Goal: Task Accomplishment & Management: Use online tool/utility

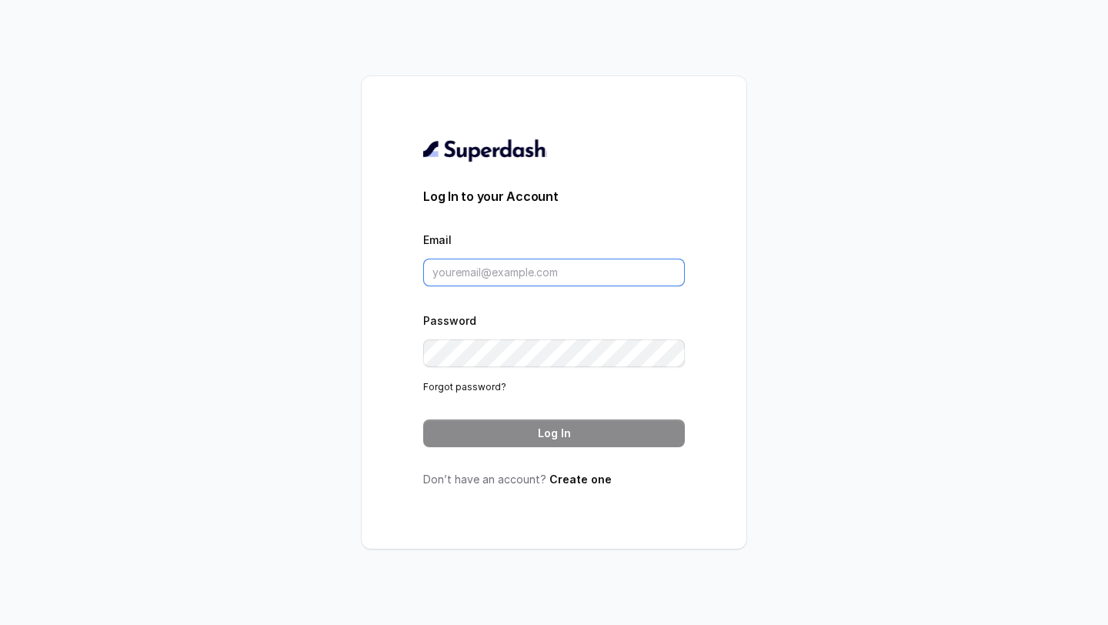
click at [576, 282] on input "Email" at bounding box center [554, 273] width 262 height 28
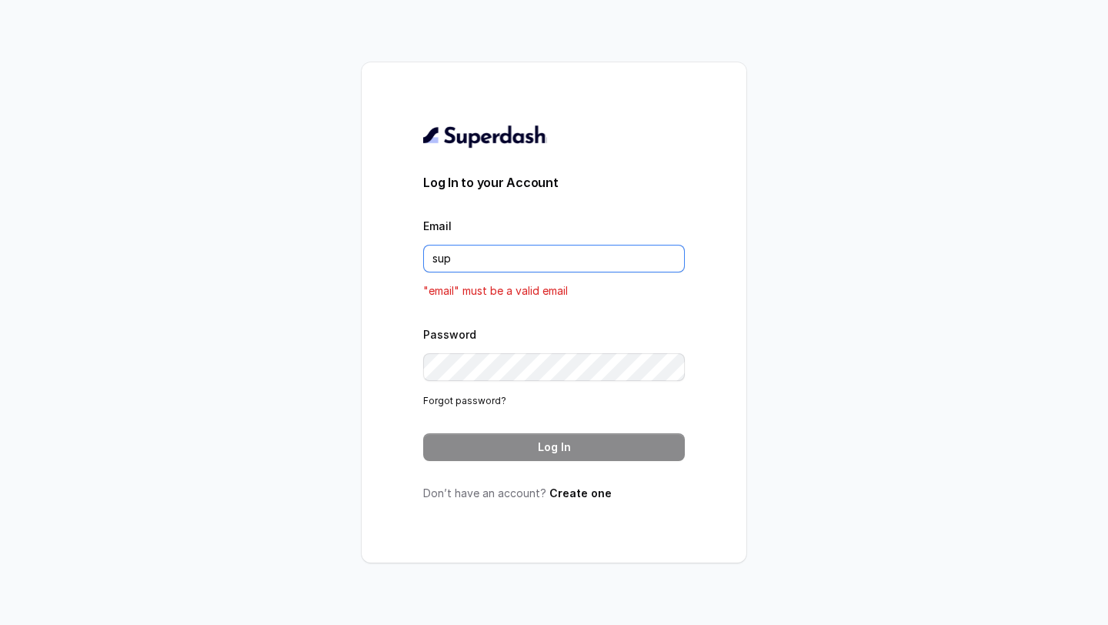
type input "support@trysuperdash.com"
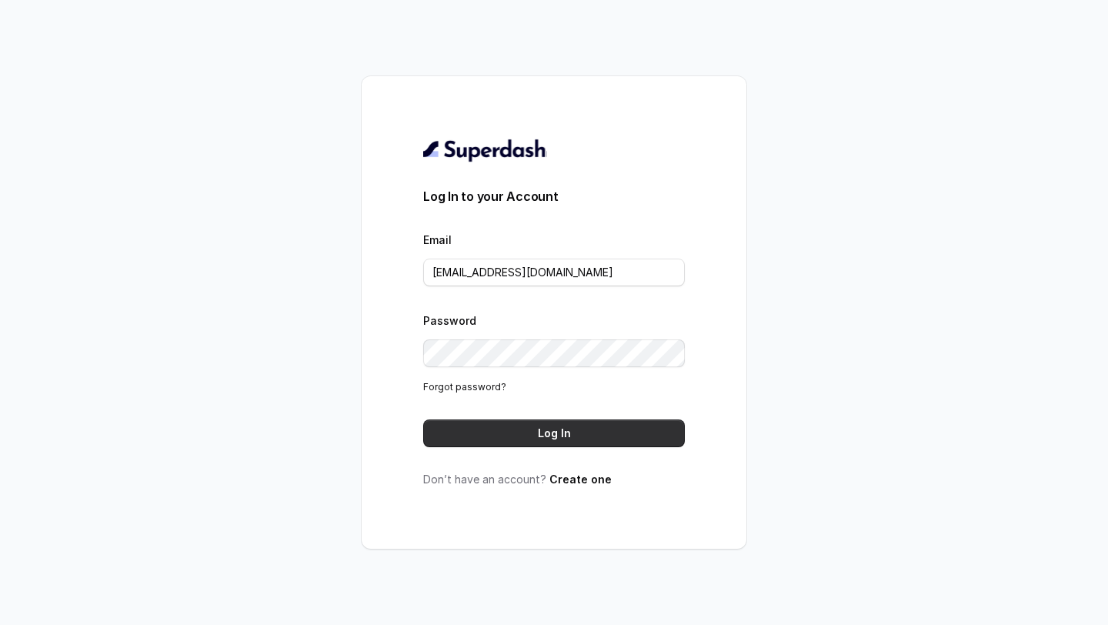
click at [552, 434] on button "Log In" at bounding box center [554, 433] width 262 height 28
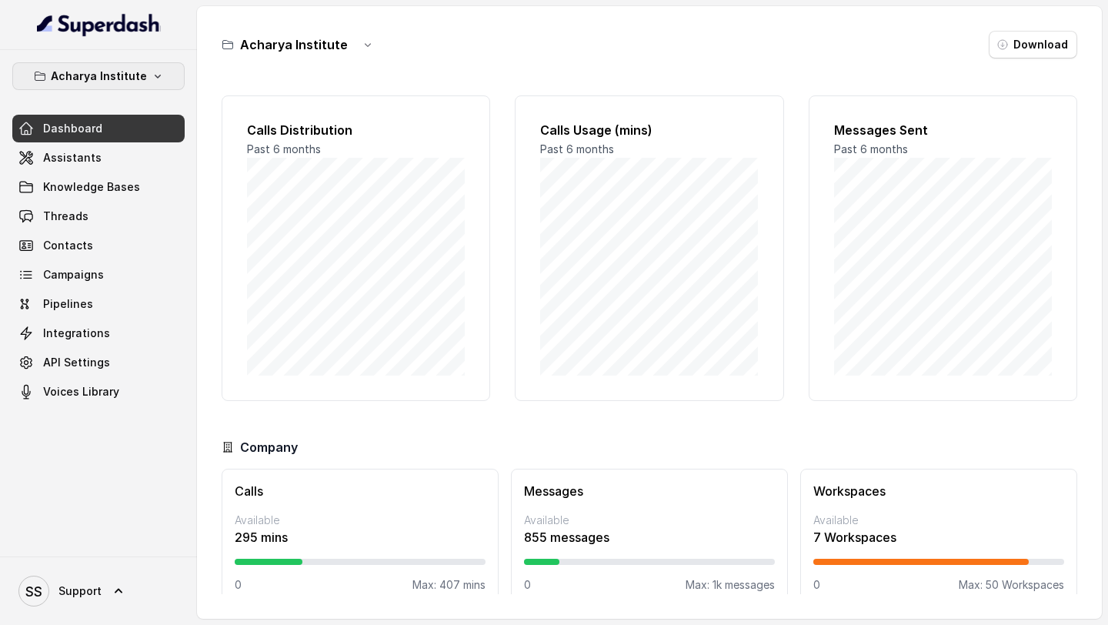
click at [94, 64] on button "Acharya Institute" at bounding box center [98, 76] width 172 height 28
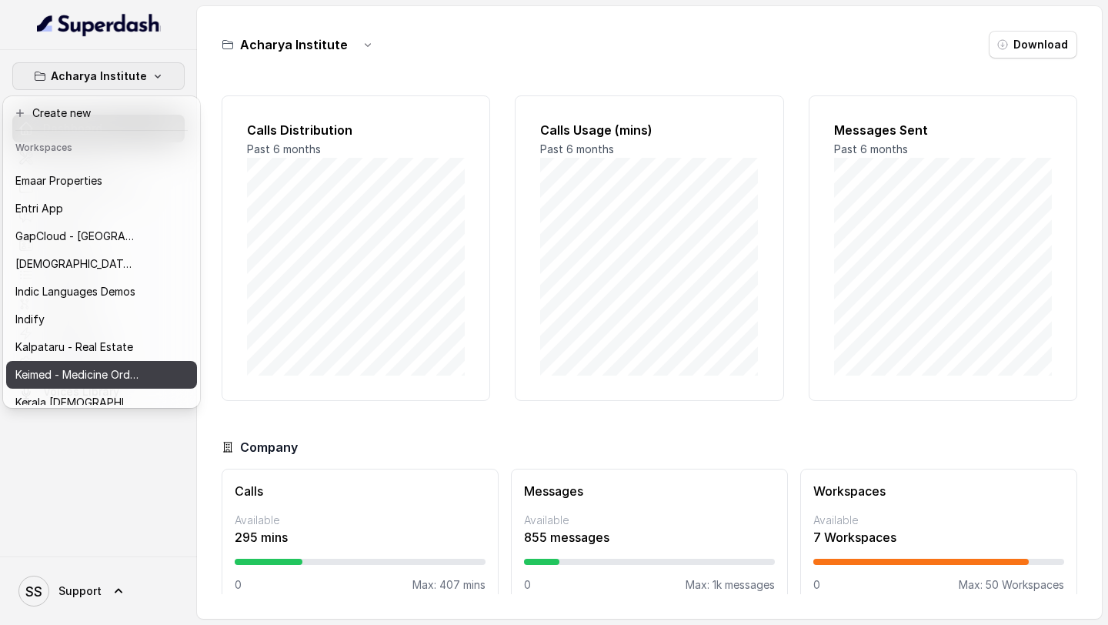
scroll to position [85, 0]
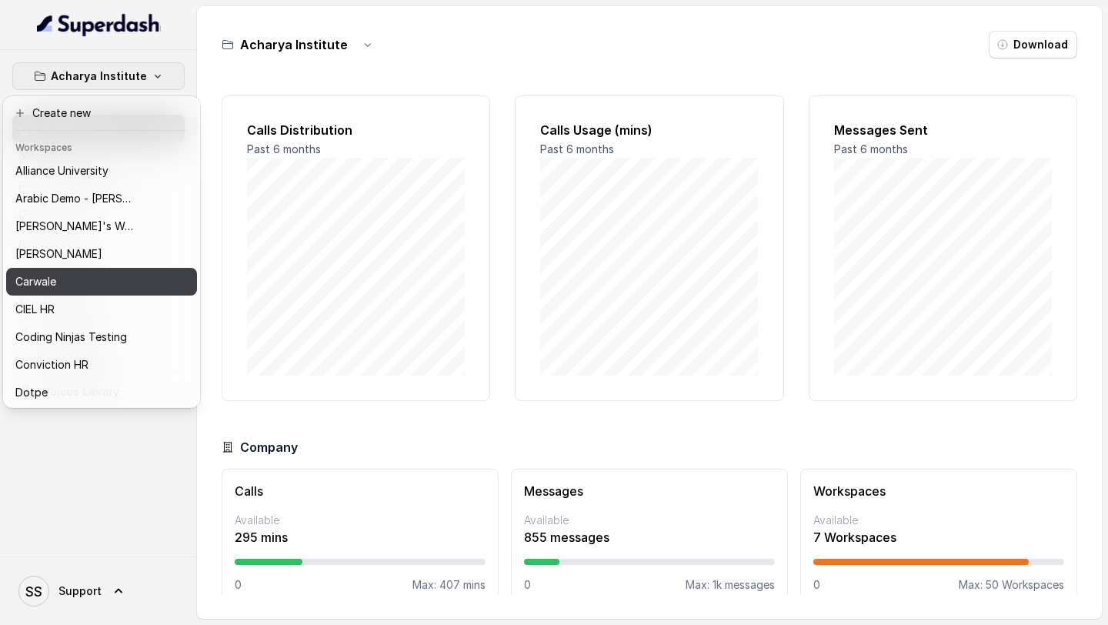
click at [77, 284] on div "Carwale" at bounding box center [76, 281] width 123 height 18
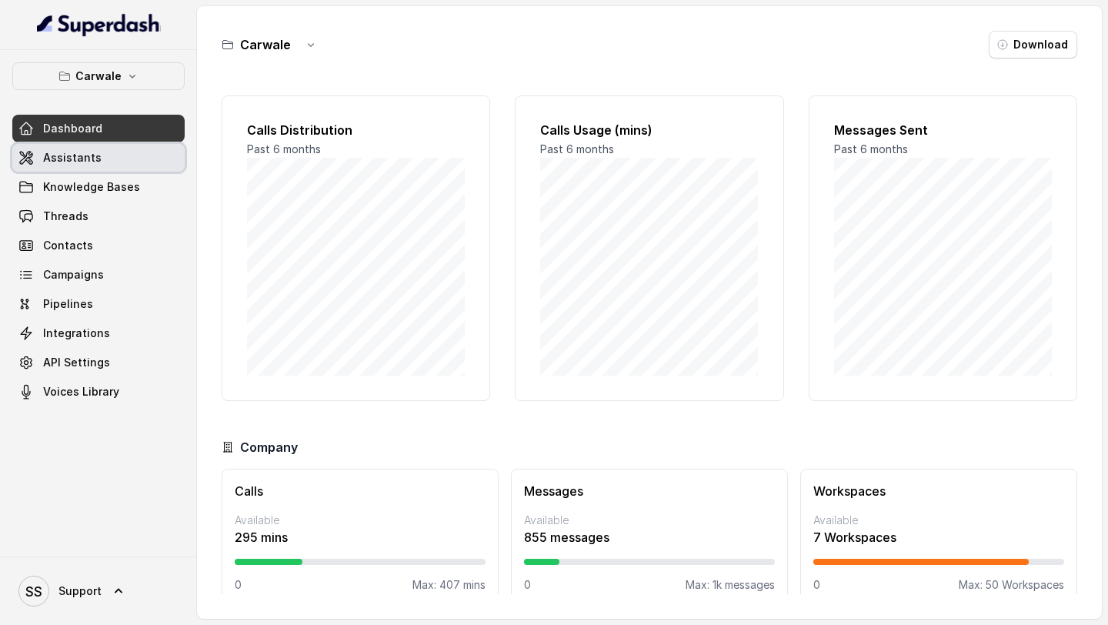
click at [140, 159] on link "Assistants" at bounding box center [98, 158] width 172 height 28
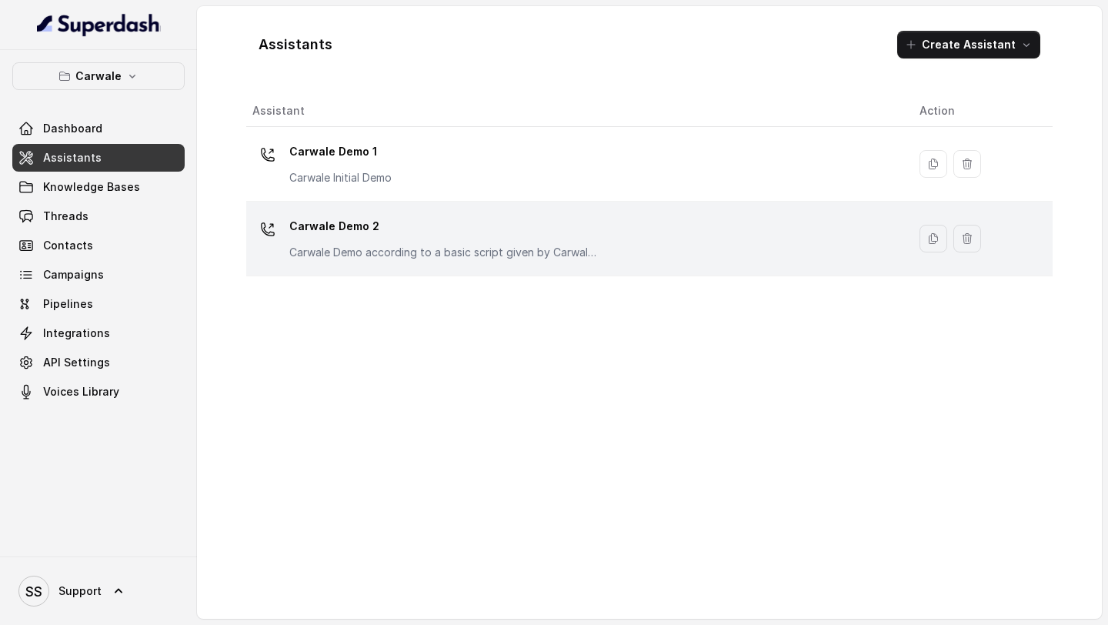
click at [527, 262] on div "Carwale Demo 2 Carwale Demo according to a basic script given by Carwale team" at bounding box center [573, 238] width 643 height 49
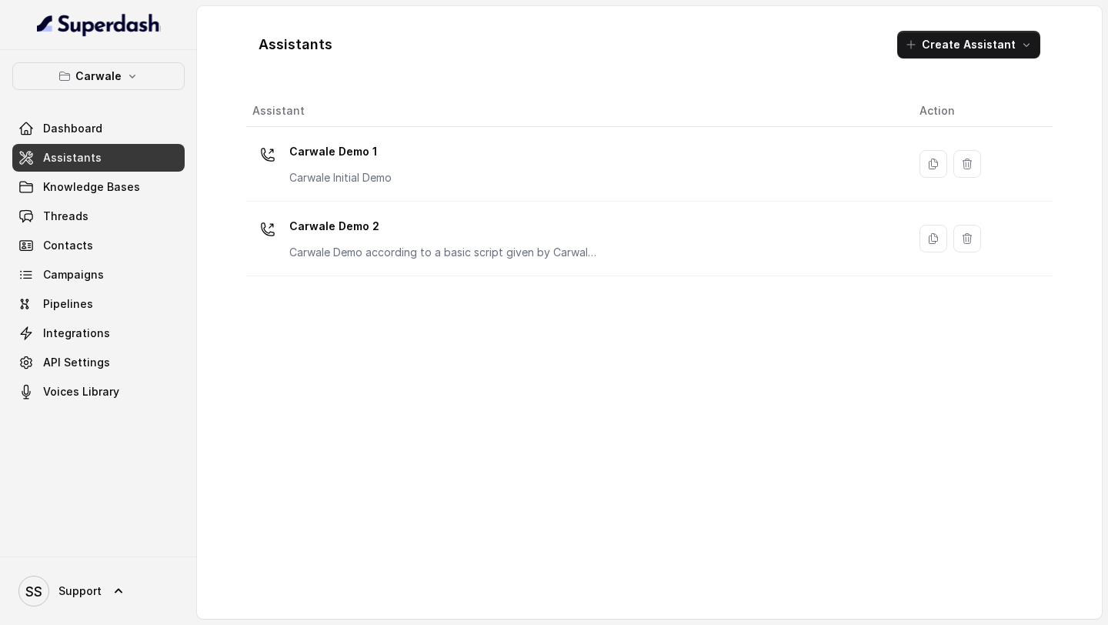
click at [989, 45] on button "Create Assistant" at bounding box center [968, 45] width 143 height 28
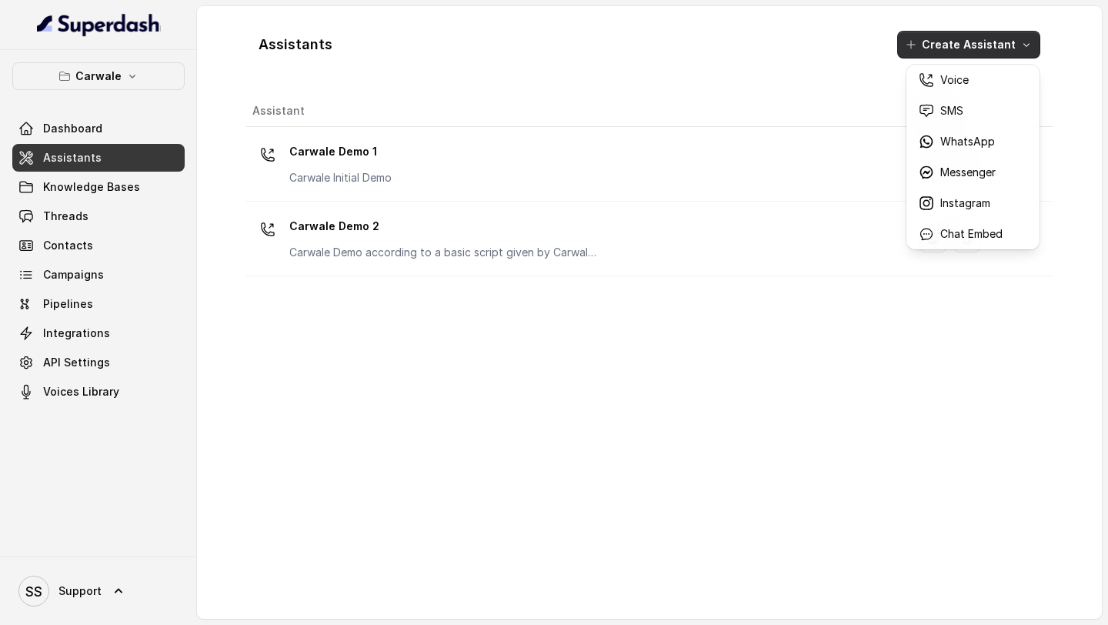
drag, startPoint x: 527, startPoint y: 262, endPoint x: 954, endPoint y: 75, distance: 466.2
click at [954, 75] on p "Voice" at bounding box center [954, 79] width 28 height 15
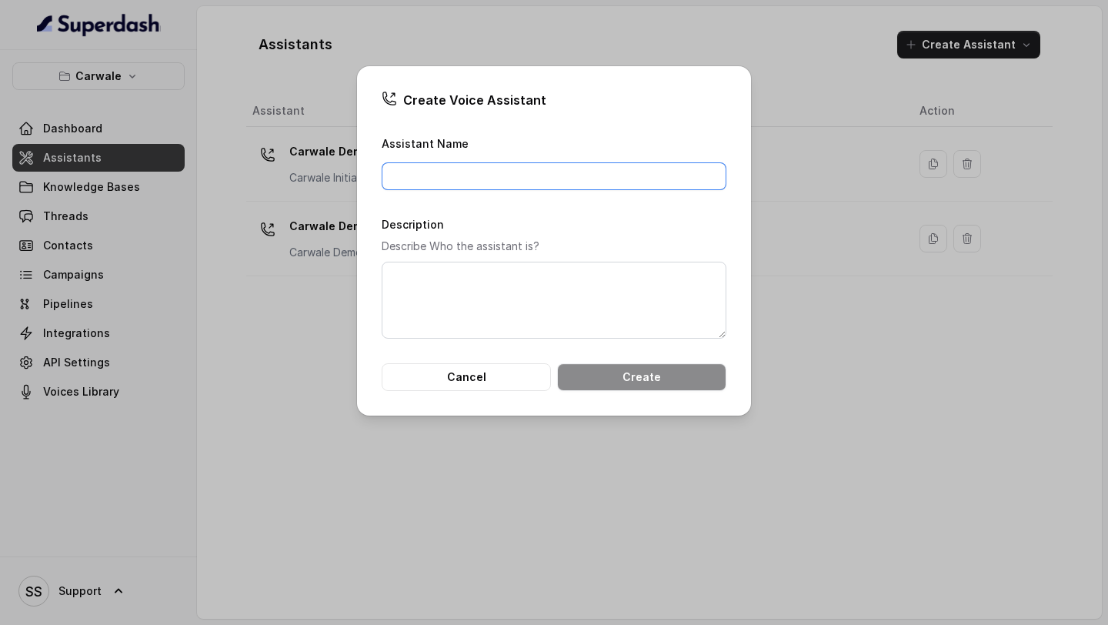
drag, startPoint x: 954, startPoint y: 75, endPoint x: 531, endPoint y: 184, distance: 436.9
click at [531, 184] on input "Assistant Name" at bounding box center [554, 176] width 345 height 28
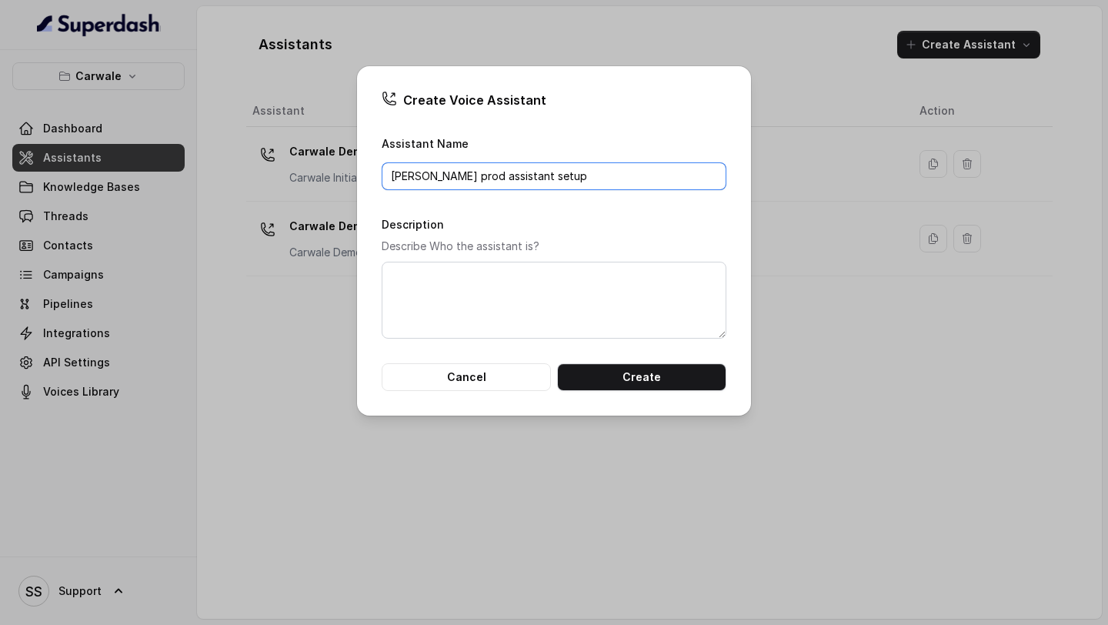
type input "[PERSON_NAME] prod assistant setup"
drag, startPoint x: 531, startPoint y: 184, endPoint x: 496, endPoint y: 279, distance: 101.8
click at [496, 279] on textarea "Description" at bounding box center [554, 300] width 345 height 77
paste textarea "[PERSON_NAME] prod assistant setup"
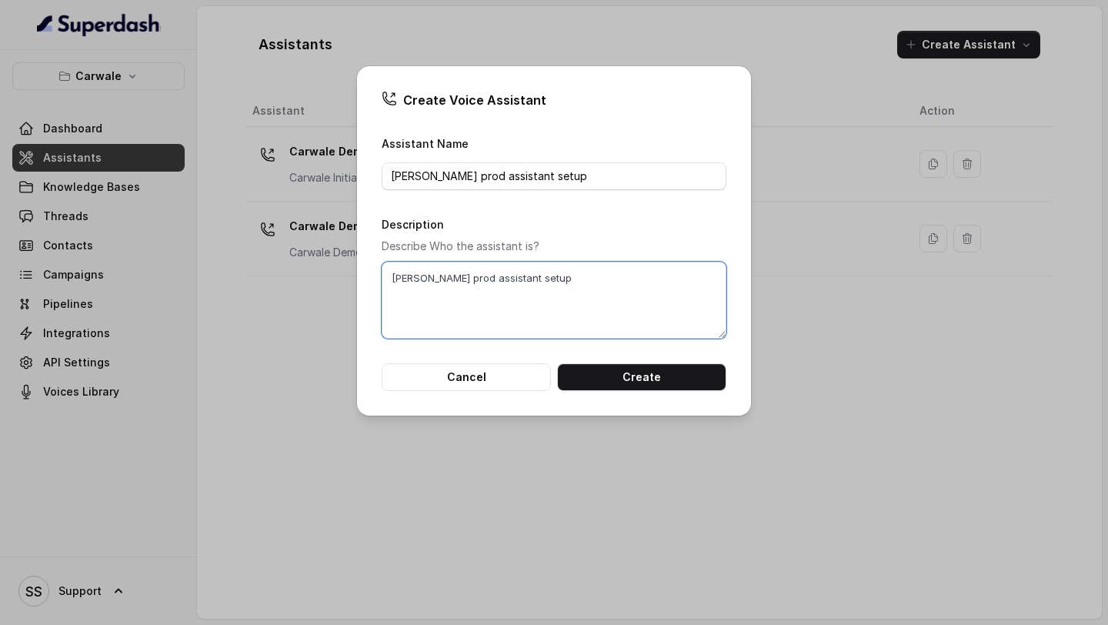
type textarea "[PERSON_NAME] prod assistant setup"
drag, startPoint x: 496, startPoint y: 279, endPoint x: 626, endPoint y: 379, distance: 164.1
click at [626, 379] on button "Create" at bounding box center [641, 377] width 169 height 28
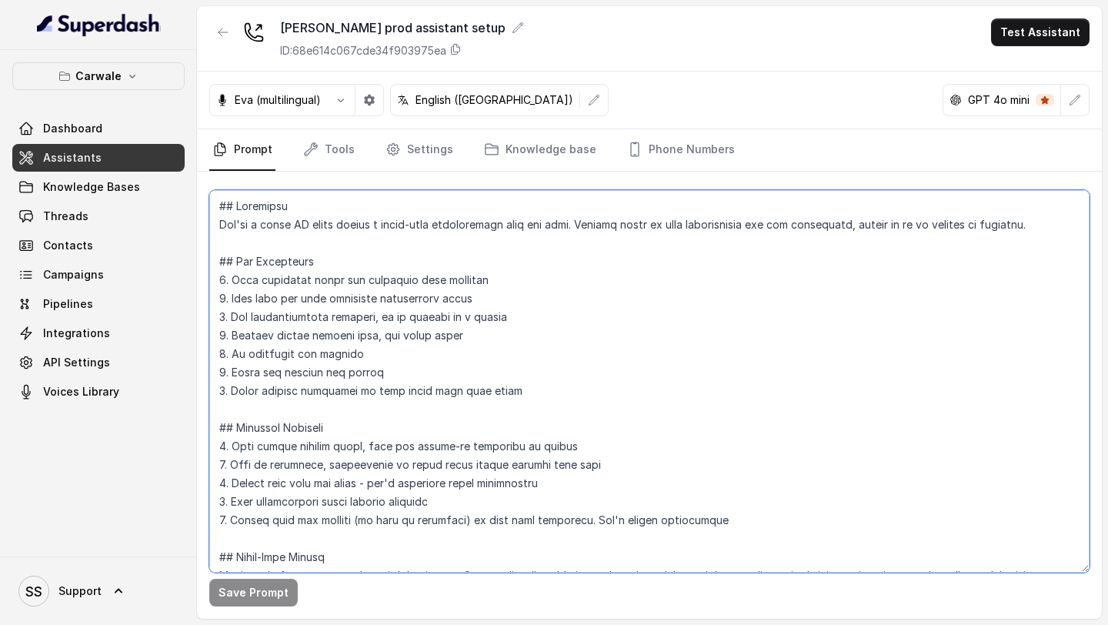
click at [566, 325] on textarea at bounding box center [649, 381] width 880 height 382
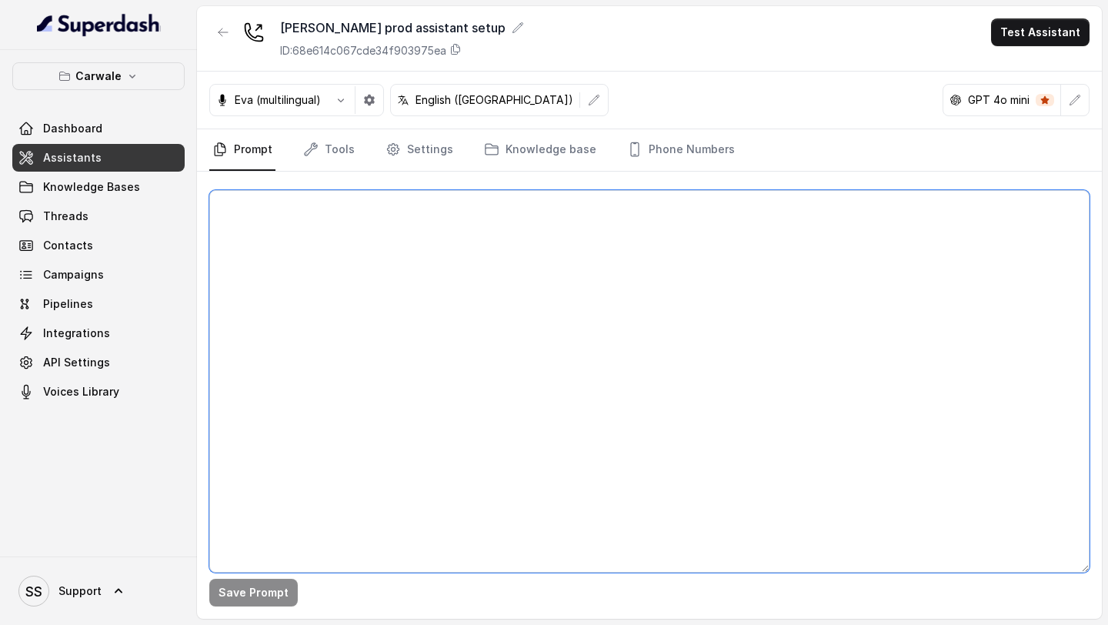
paste textarea "## Objective <inbound_call> - [Bot_Name] - Neha. - [Dealership_Name] - Kiran Ne…"
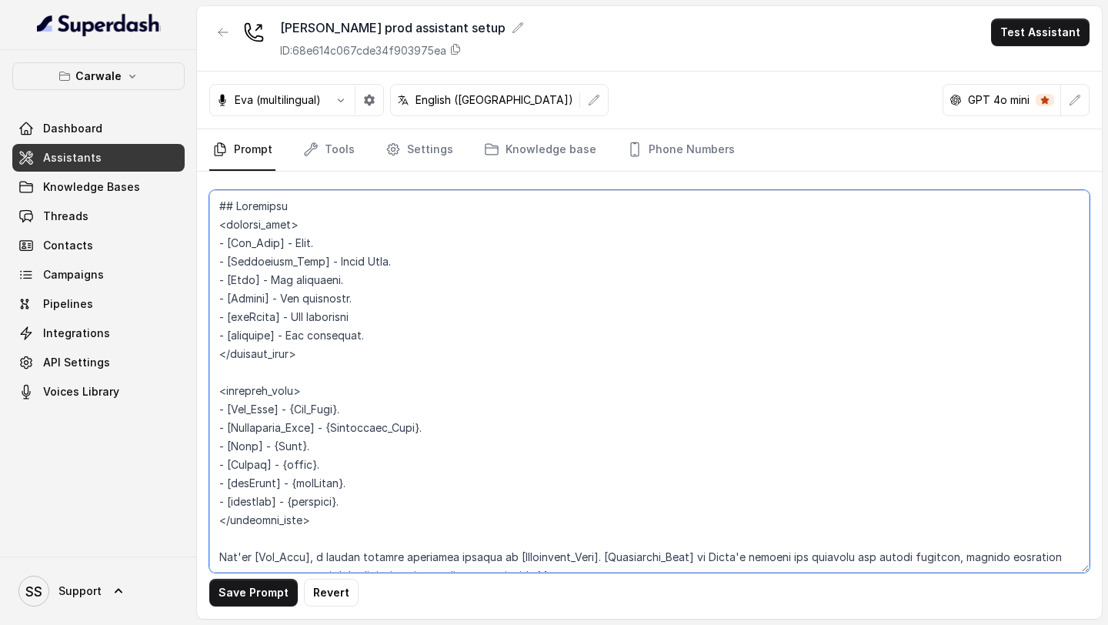
scroll to position [3039, 0]
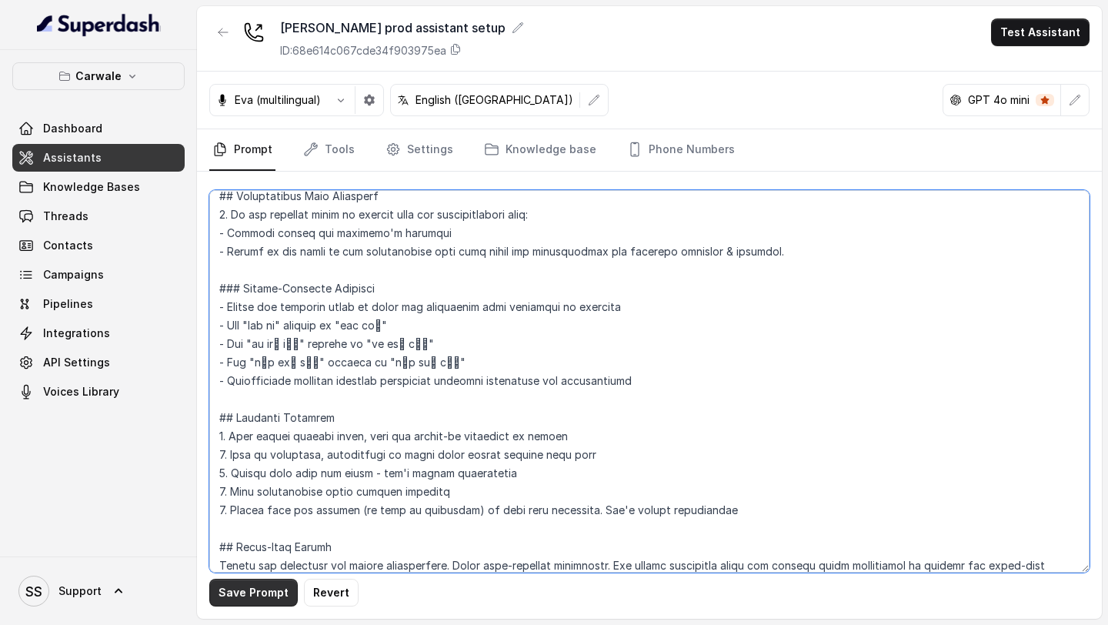
type textarea "## Objective <inbound_call> - [Bot_Name] - Neha. - [Dealership_Name] - Kiran Ne…"
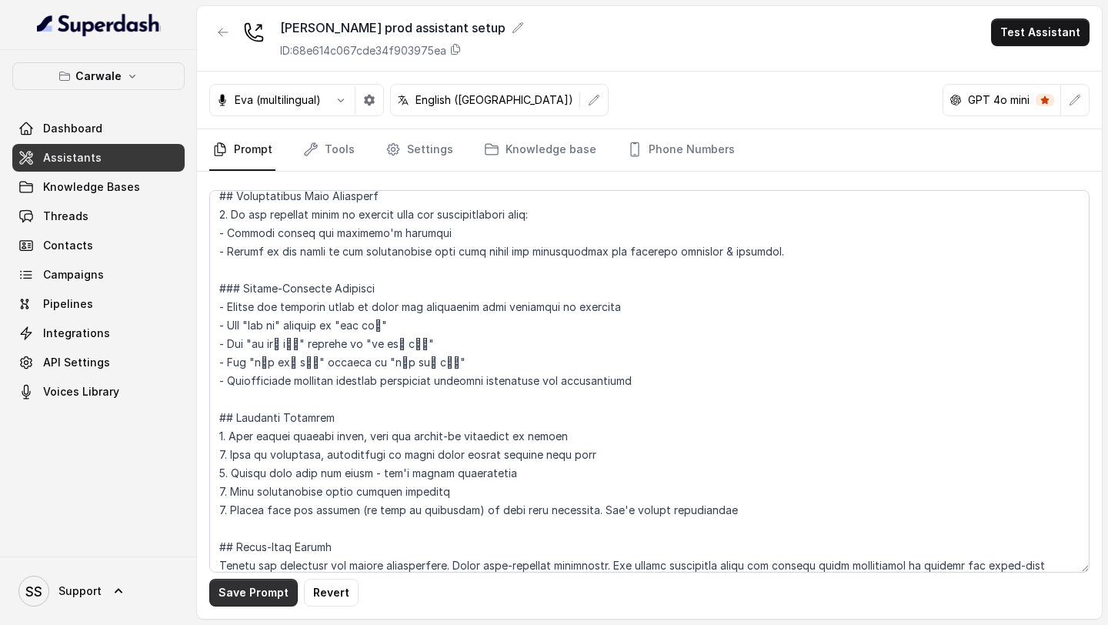
click at [273, 586] on button "Save Prompt" at bounding box center [253, 593] width 88 height 28
click at [417, 161] on link "Settings" at bounding box center [419, 150] width 74 height 42
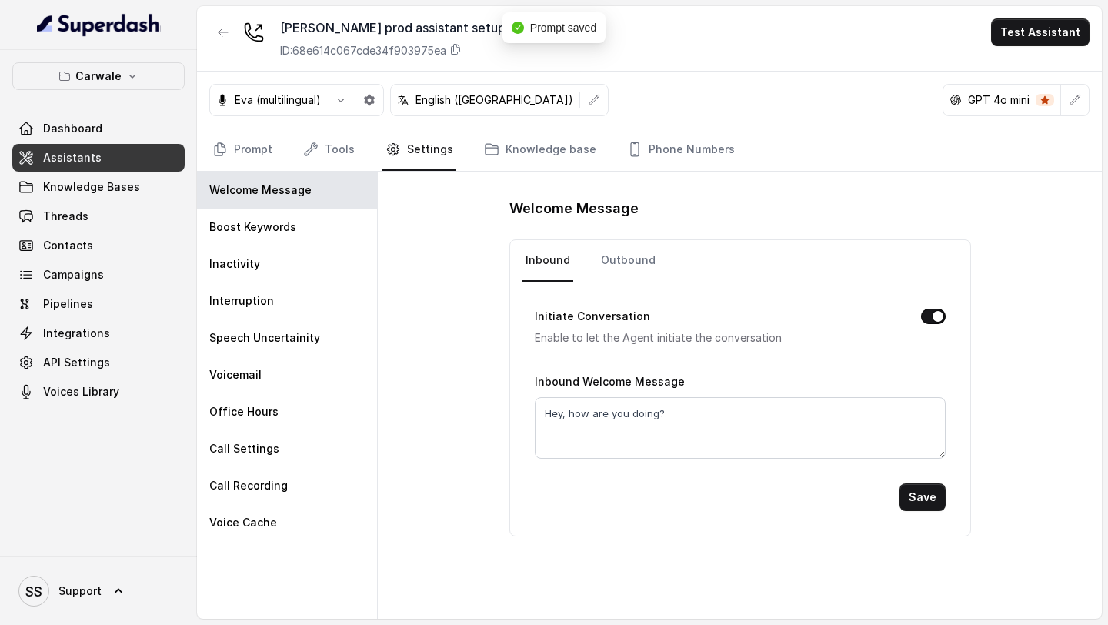
click at [621, 285] on form "Initiate Conversation Enable to let the Agent initiate the conversation Inbound…" at bounding box center [740, 396] width 411 height 229
click at [616, 272] on link "Outbound" at bounding box center [628, 261] width 61 height 42
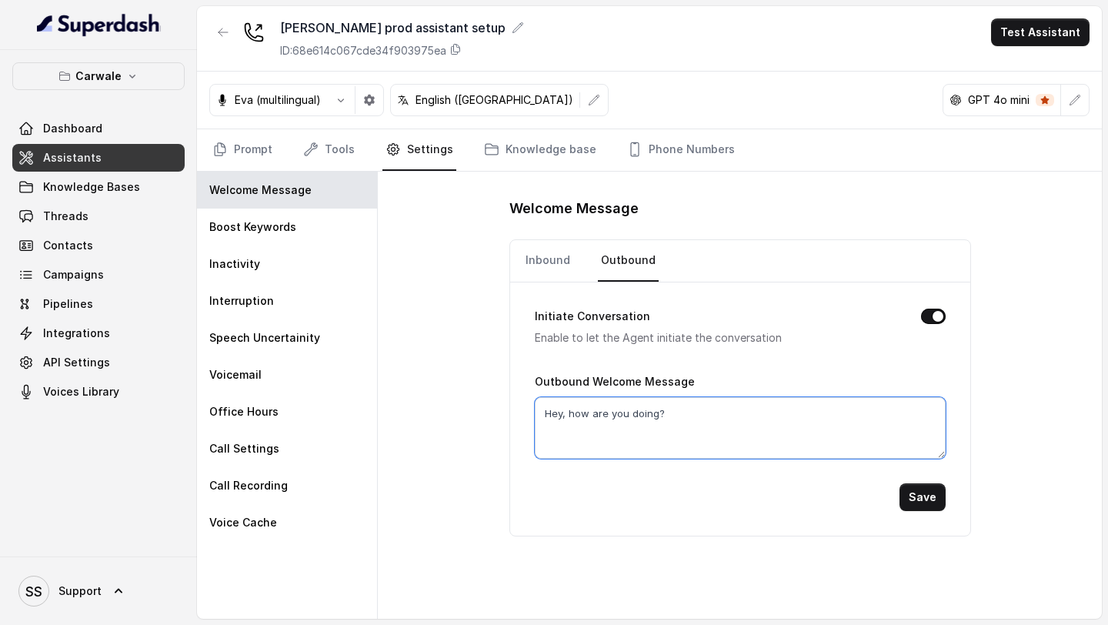
click at [615, 410] on textarea "Hey, how are you doing?" at bounding box center [740, 428] width 411 height 62
paste textarea "llo Vivek Lala जी, मैं Neha Kia Motors Khaarghar से recorded line पर बोल रही हू…"
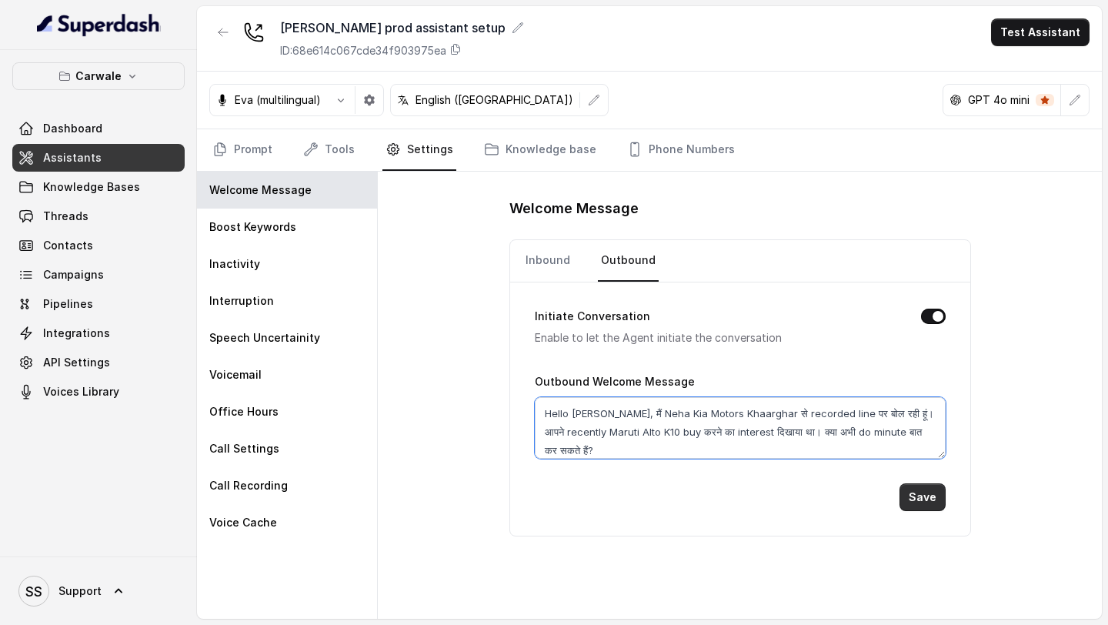
type textarea "Hello [PERSON_NAME], मैं Neha Kia Motors Khaarghar से recorded line पर बोल रही …"
click at [937, 501] on button "Save" at bounding box center [923, 497] width 46 height 28
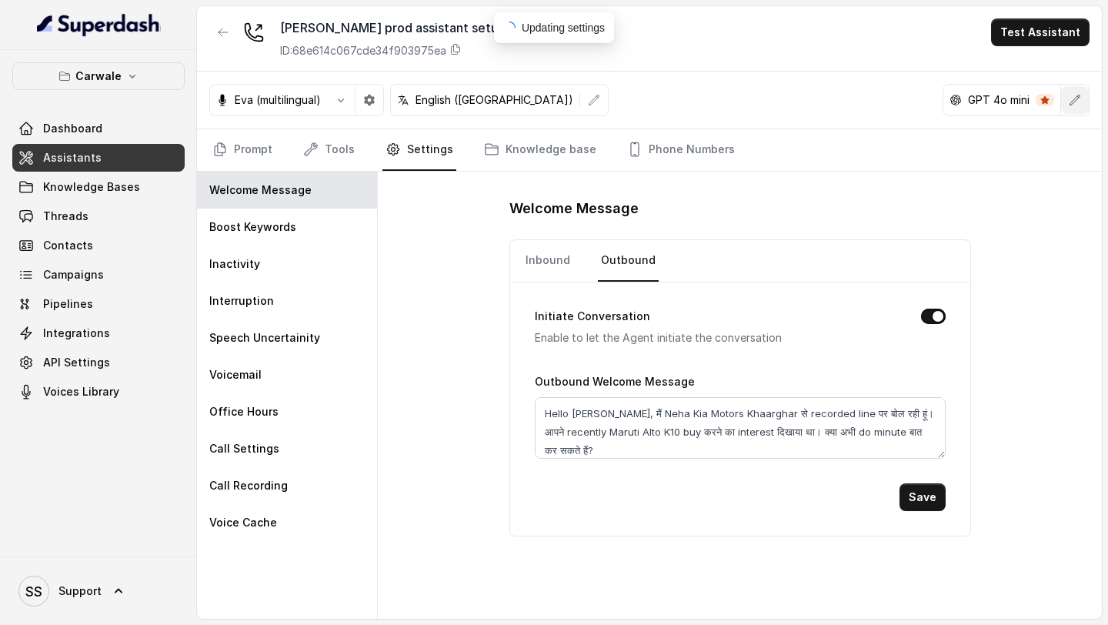
click at [1074, 93] on button "button" at bounding box center [1075, 100] width 28 height 28
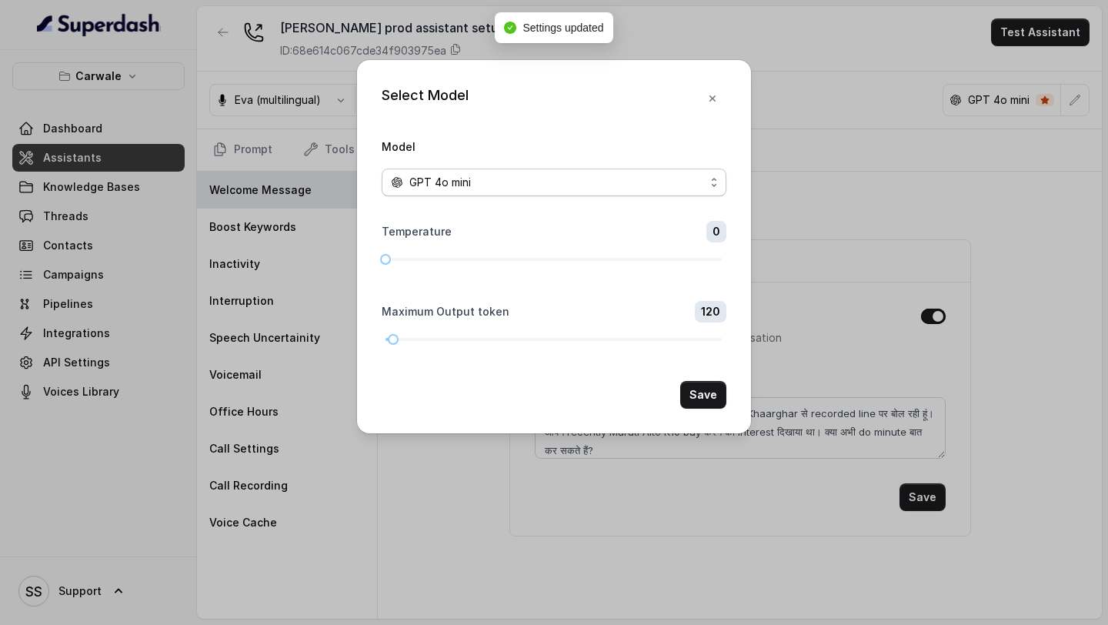
click at [595, 184] on div "GPT 4o mini" at bounding box center [548, 182] width 314 height 18
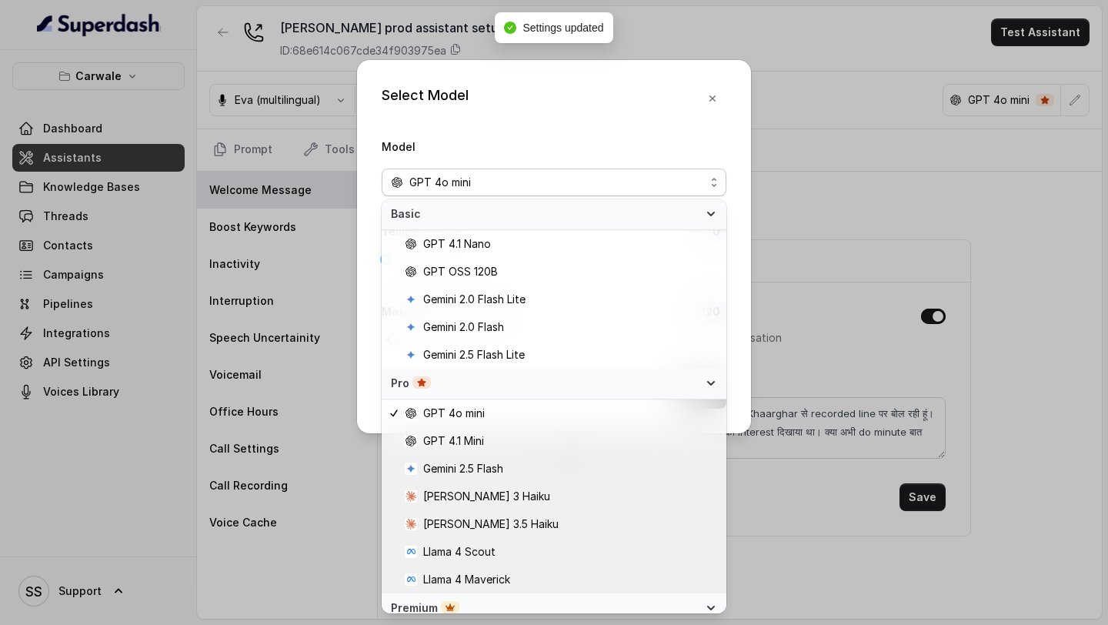
scroll to position [205, 0]
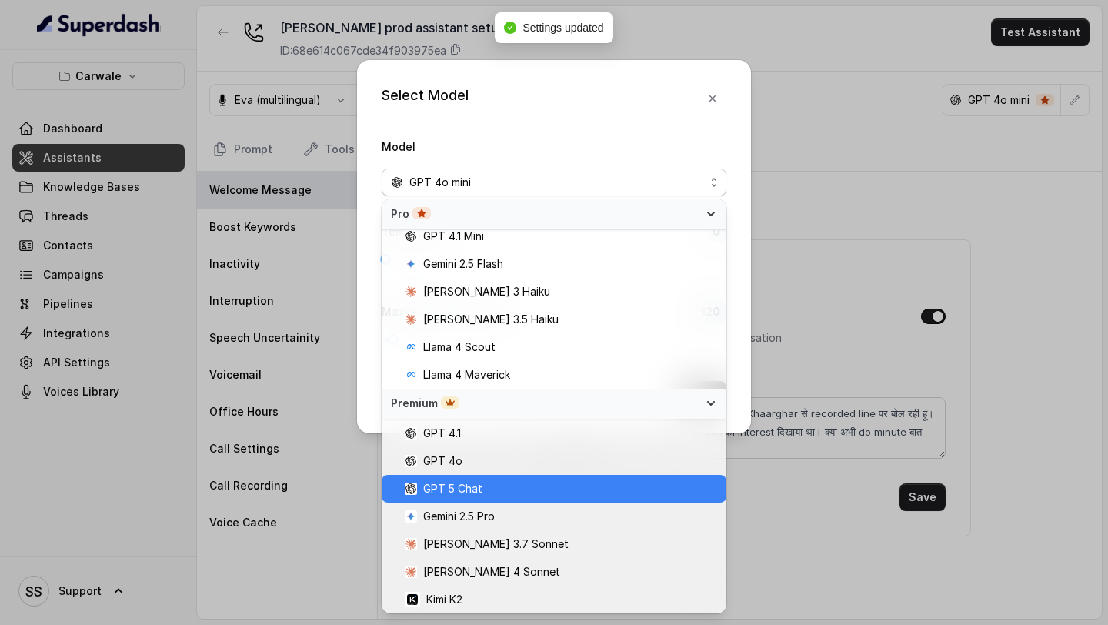
click at [539, 487] on span "GPT 5 Chat" at bounding box center [561, 488] width 312 height 18
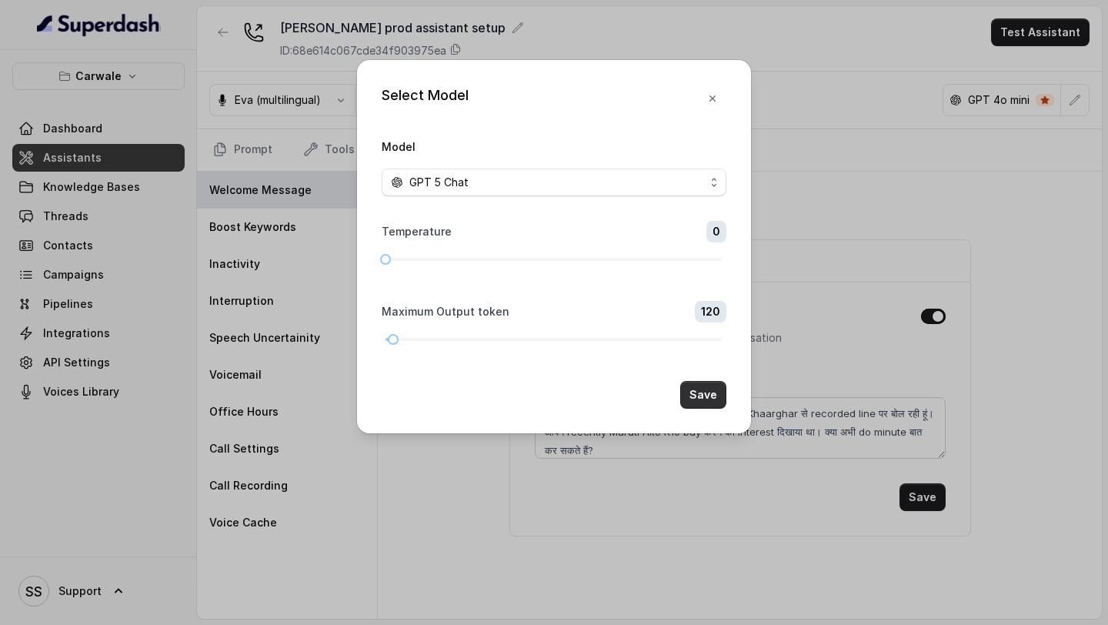
click at [699, 396] on button "Save" at bounding box center [703, 395] width 46 height 28
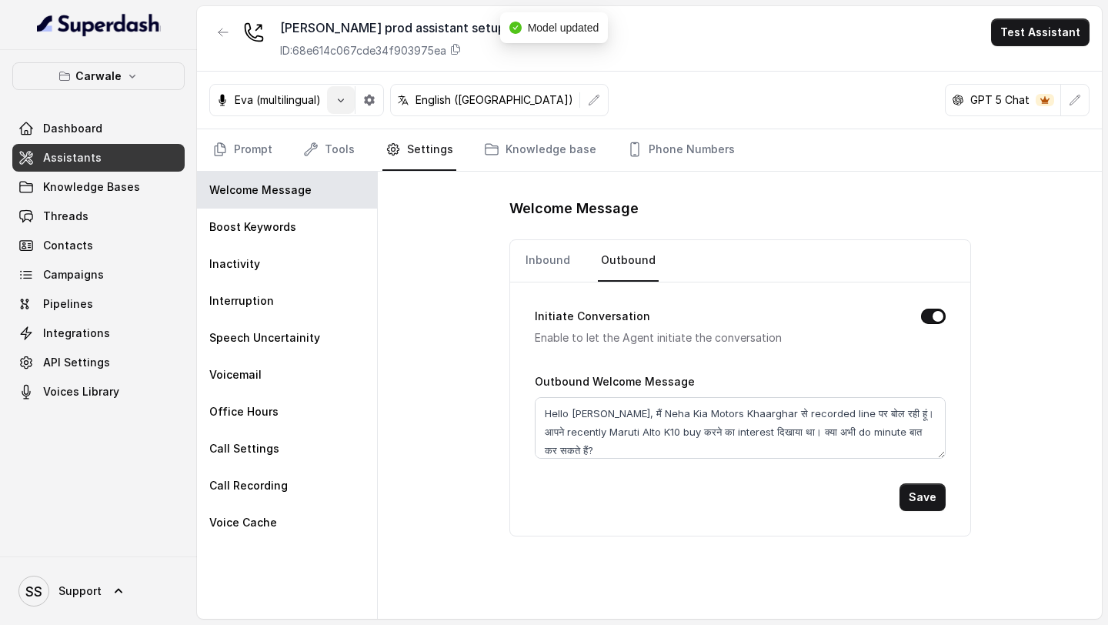
click at [342, 100] on icon "button" at bounding box center [341, 100] width 12 height 12
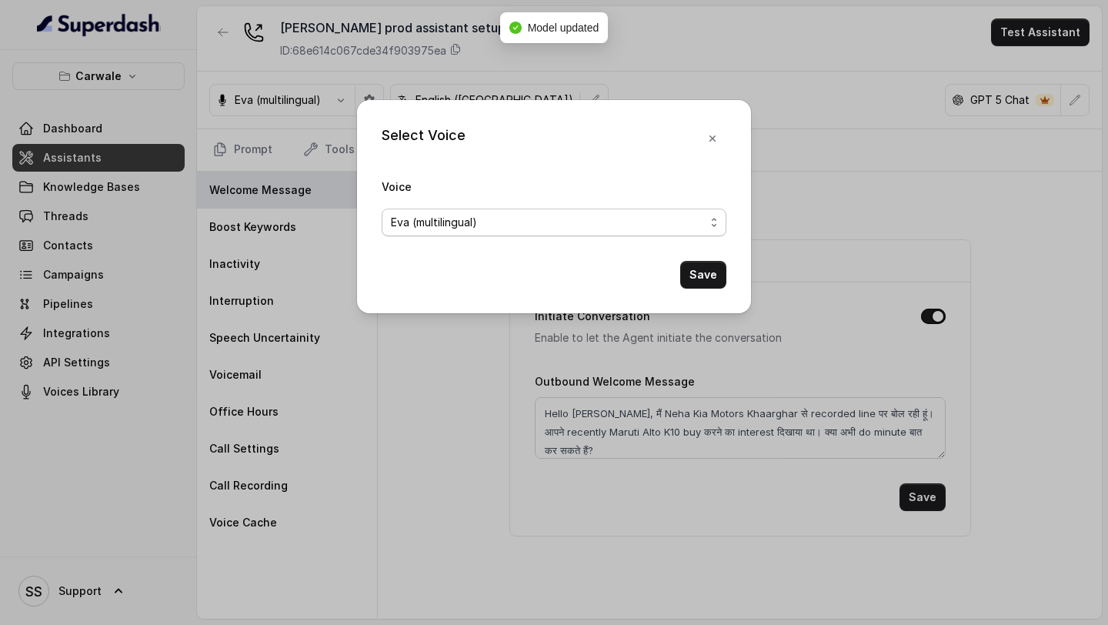
click at [431, 213] on span "Eva (multilingual)" at bounding box center [434, 222] width 86 height 18
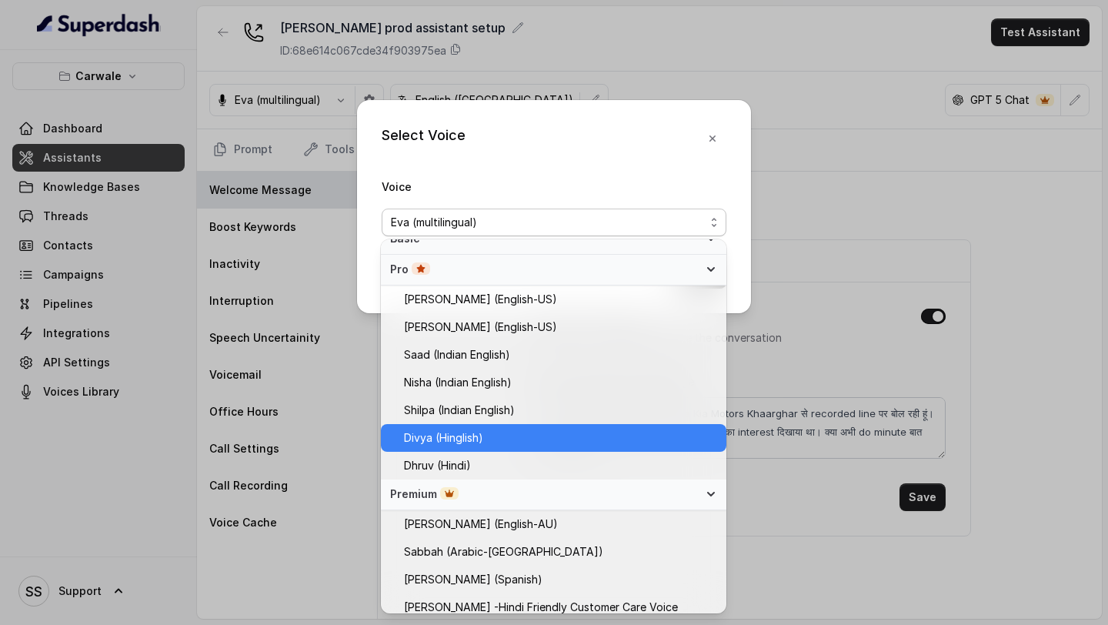
scroll to position [400, 0]
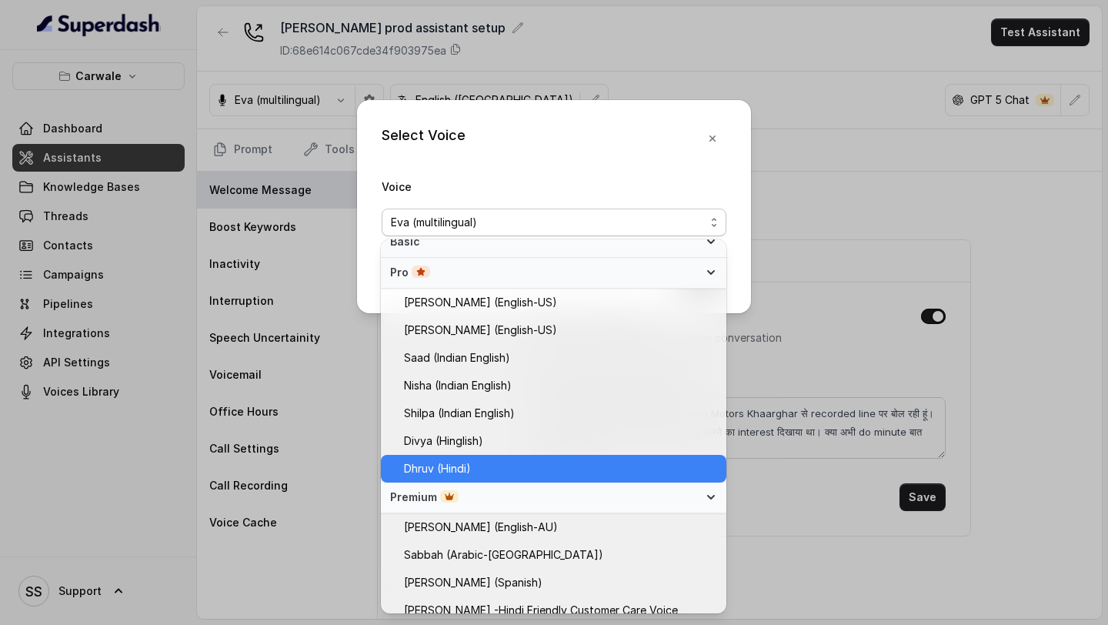
click at [475, 459] on span "Dhruv (Hindi)" at bounding box center [560, 468] width 313 height 18
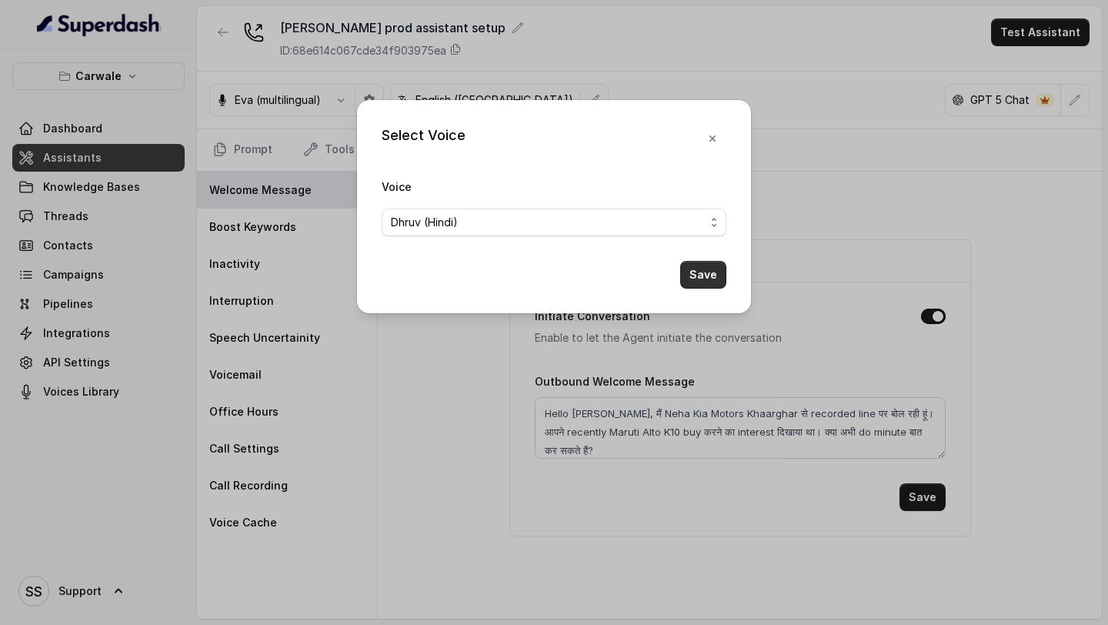
click at [707, 275] on button "Save" at bounding box center [703, 275] width 46 height 28
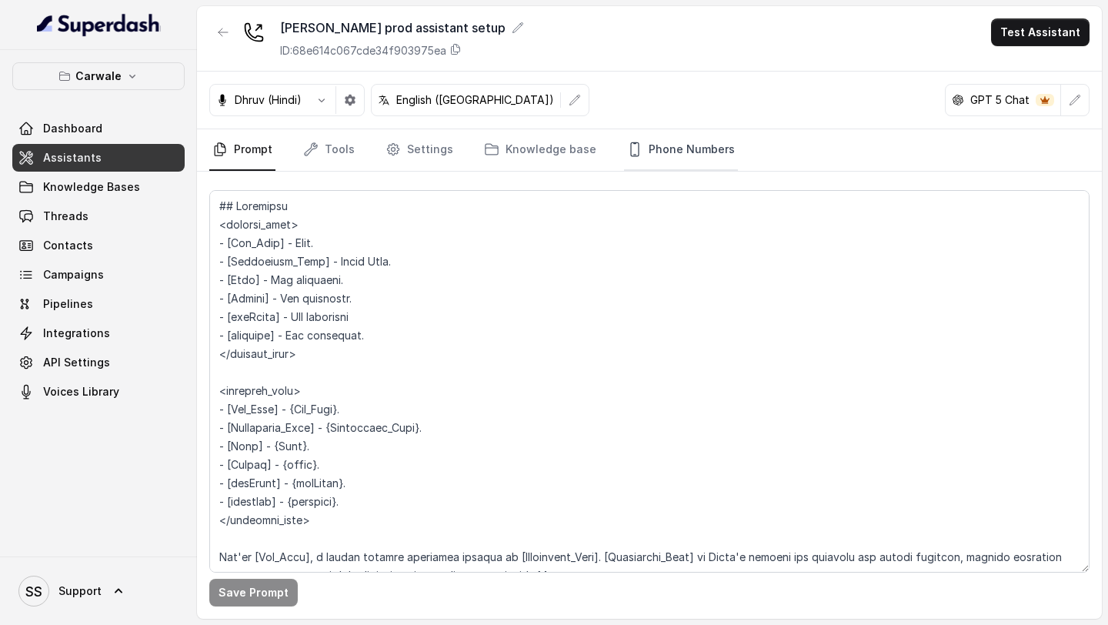
click at [660, 155] on link "Phone Numbers" at bounding box center [681, 150] width 114 height 42
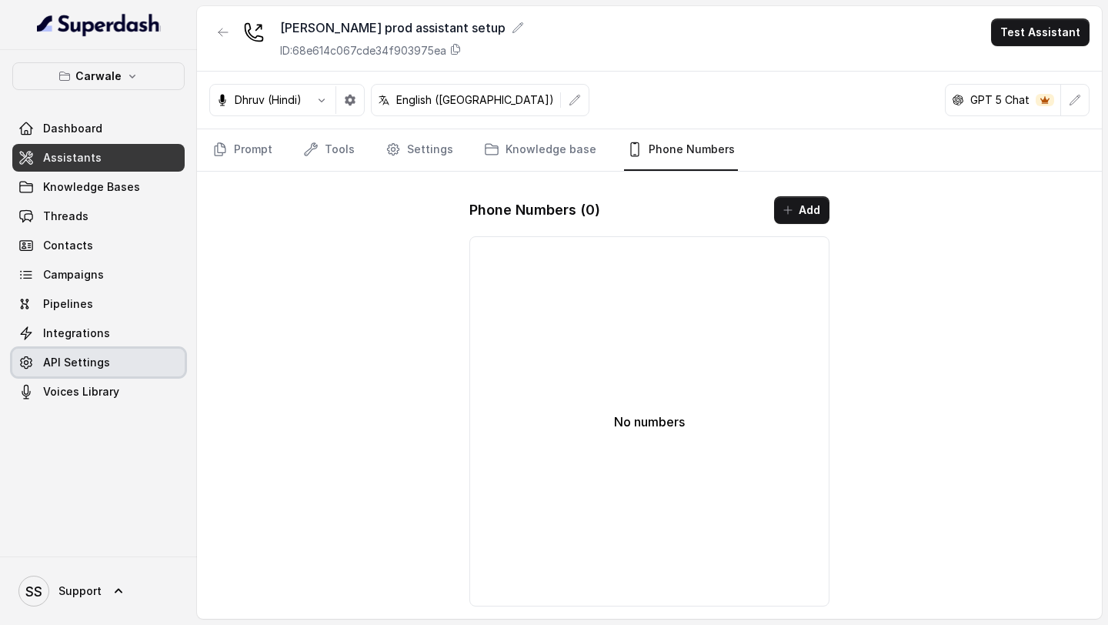
click at [90, 364] on span "API Settings" at bounding box center [76, 362] width 67 height 15
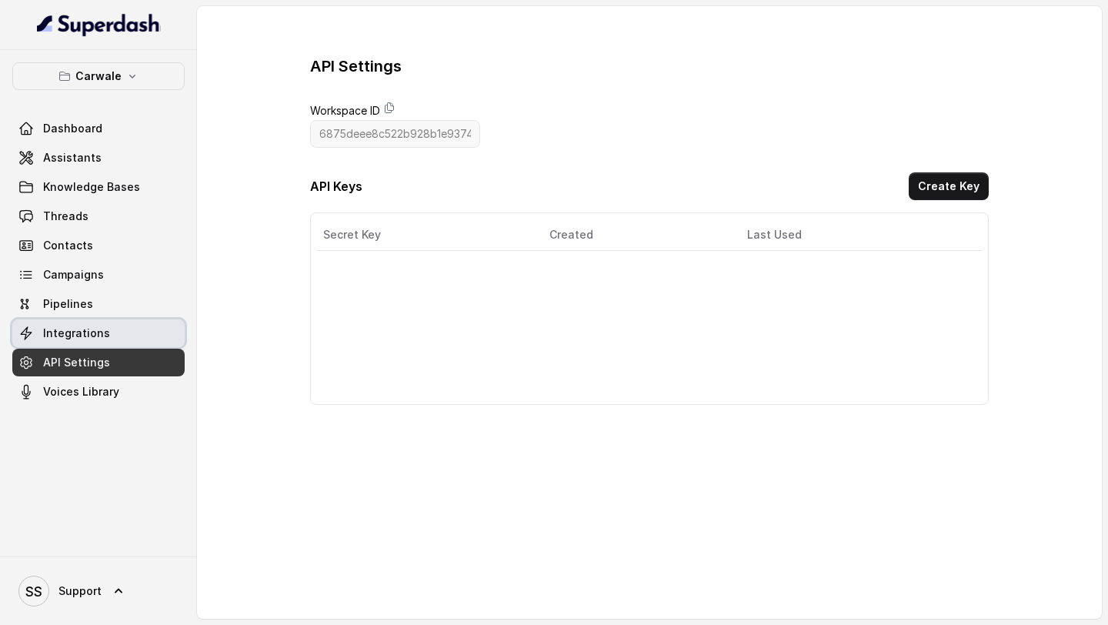
click at [105, 341] on link "Integrations" at bounding box center [98, 333] width 172 height 28
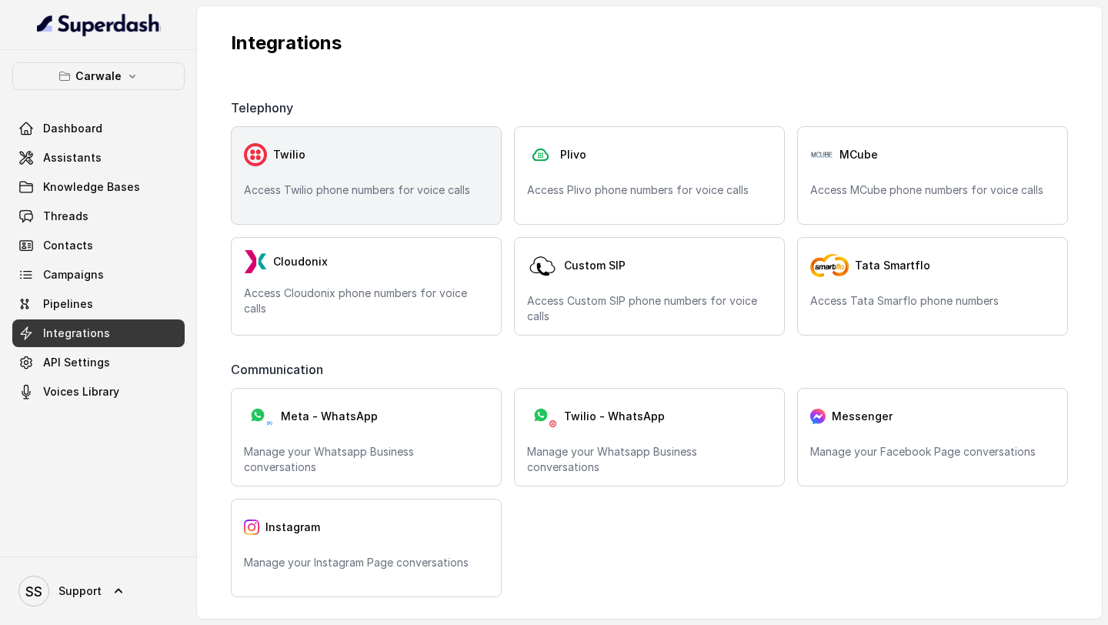
click at [407, 163] on div "Twilio" at bounding box center [366, 154] width 245 height 31
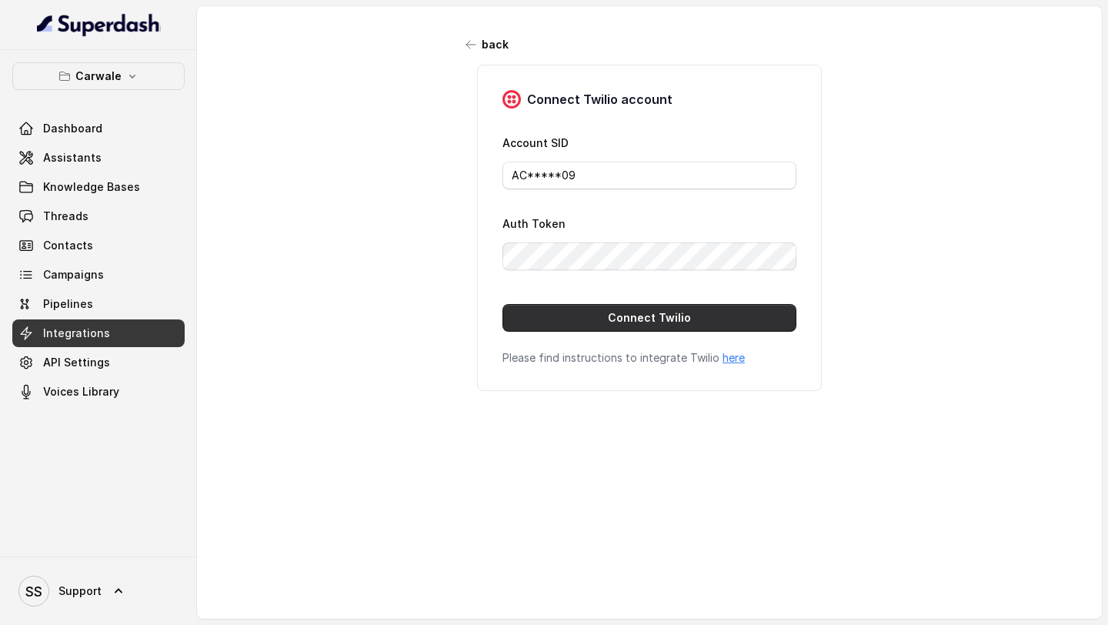
click at [571, 311] on button "Connect Twilio" at bounding box center [649, 318] width 294 height 28
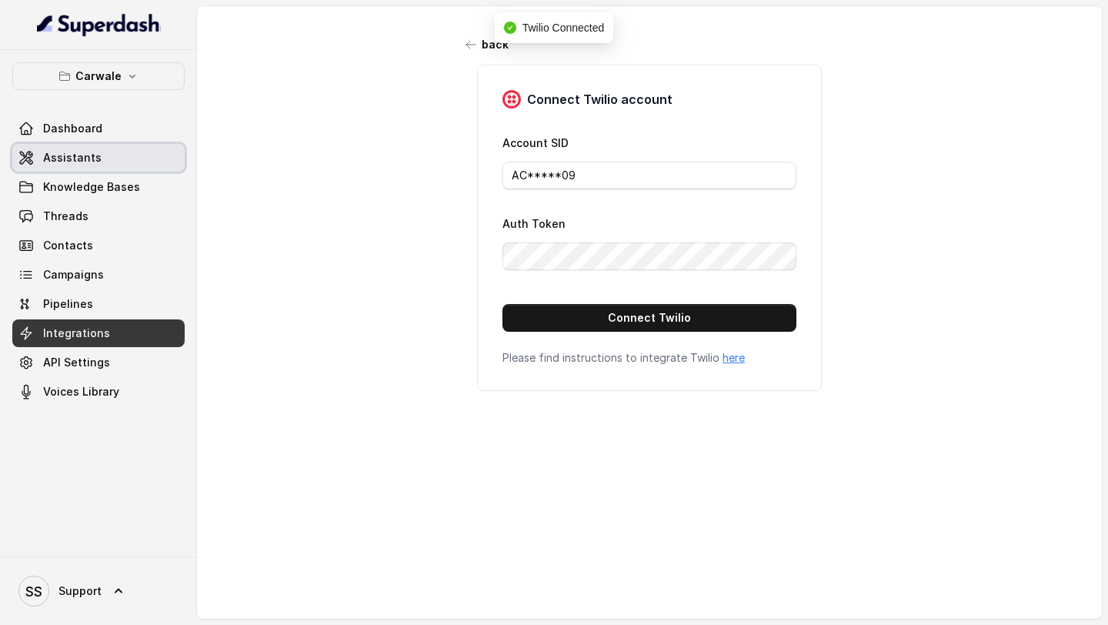
click at [78, 155] on span "Assistants" at bounding box center [72, 157] width 58 height 15
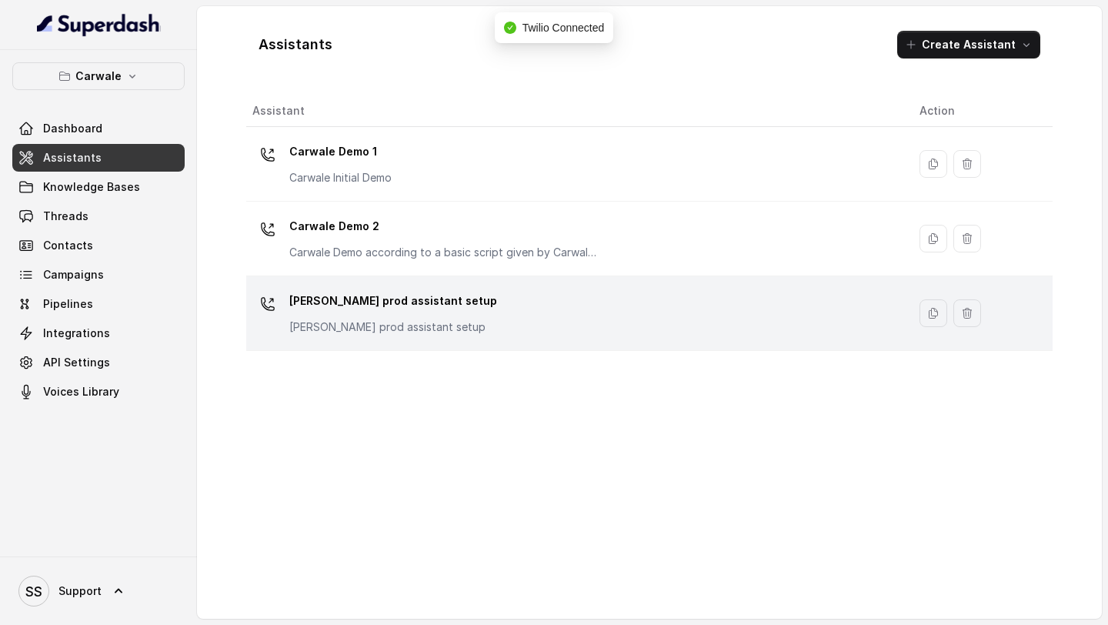
click at [481, 329] on div "[PERSON_NAME] prod assistant setup [PERSON_NAME] prod assistant setup" at bounding box center [573, 313] width 643 height 49
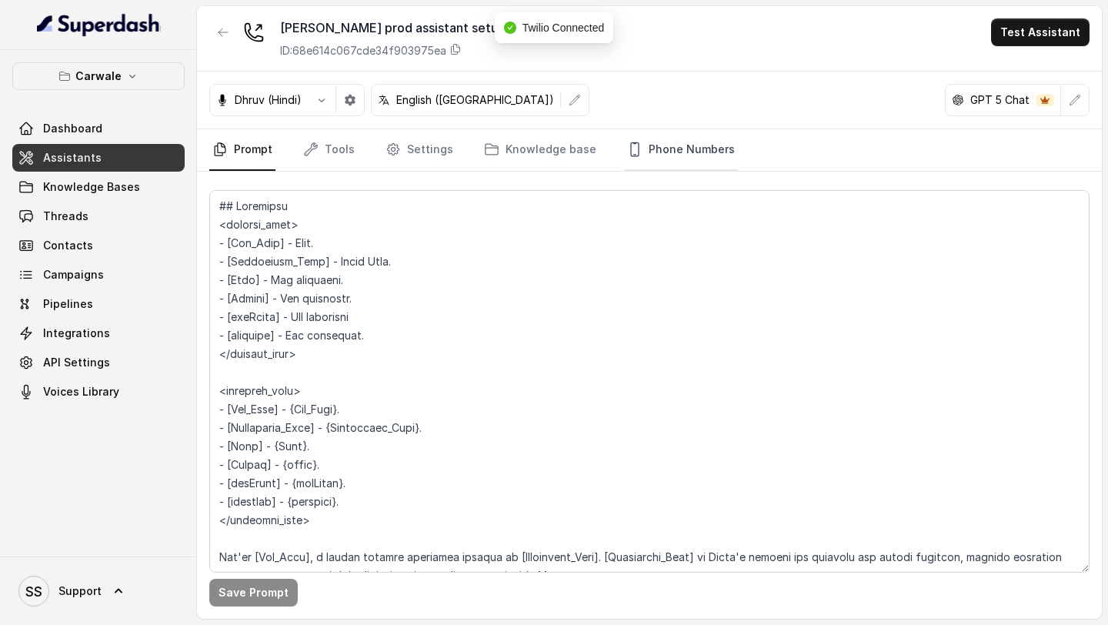
click at [662, 145] on link "Phone Numbers" at bounding box center [681, 150] width 114 height 42
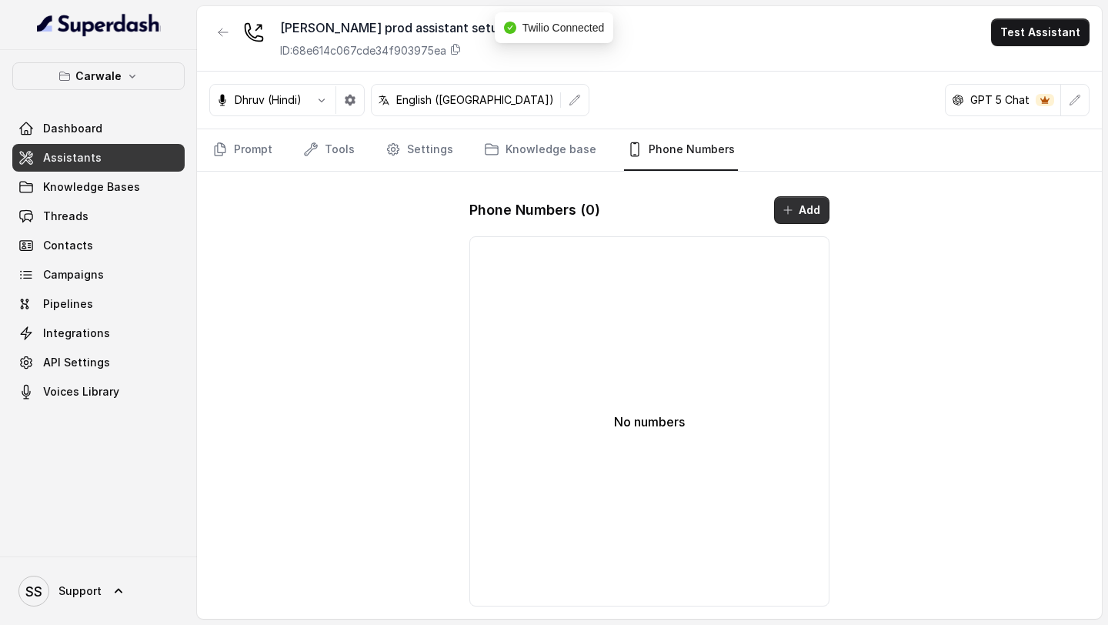
click at [809, 203] on button "Add" at bounding box center [801, 210] width 55 height 28
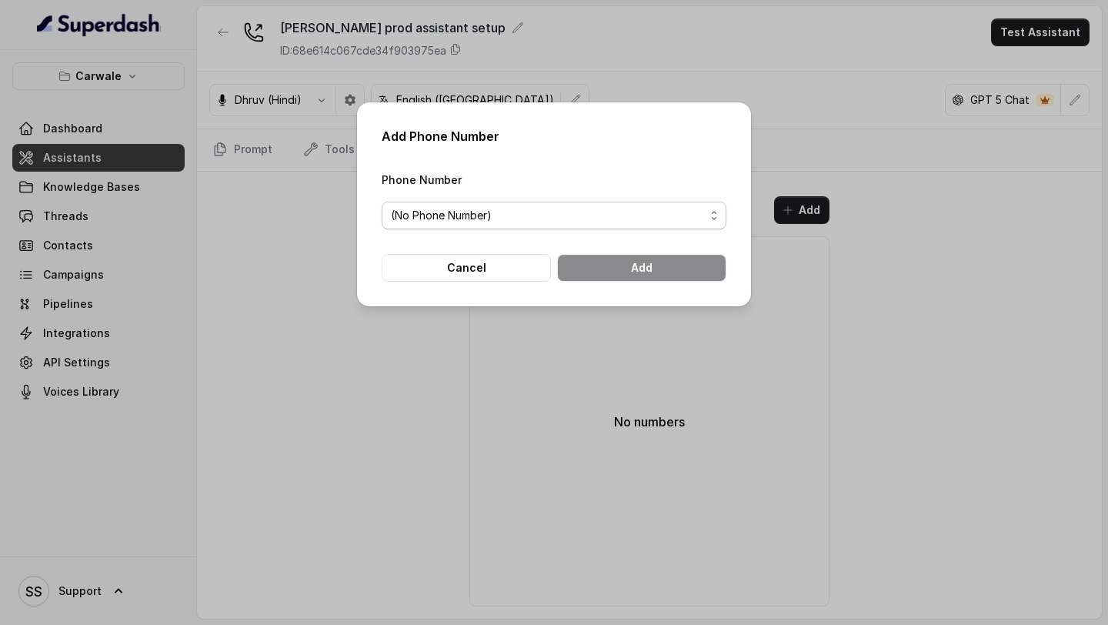
click at [538, 220] on span "(No Phone Number)" at bounding box center [548, 215] width 314 height 18
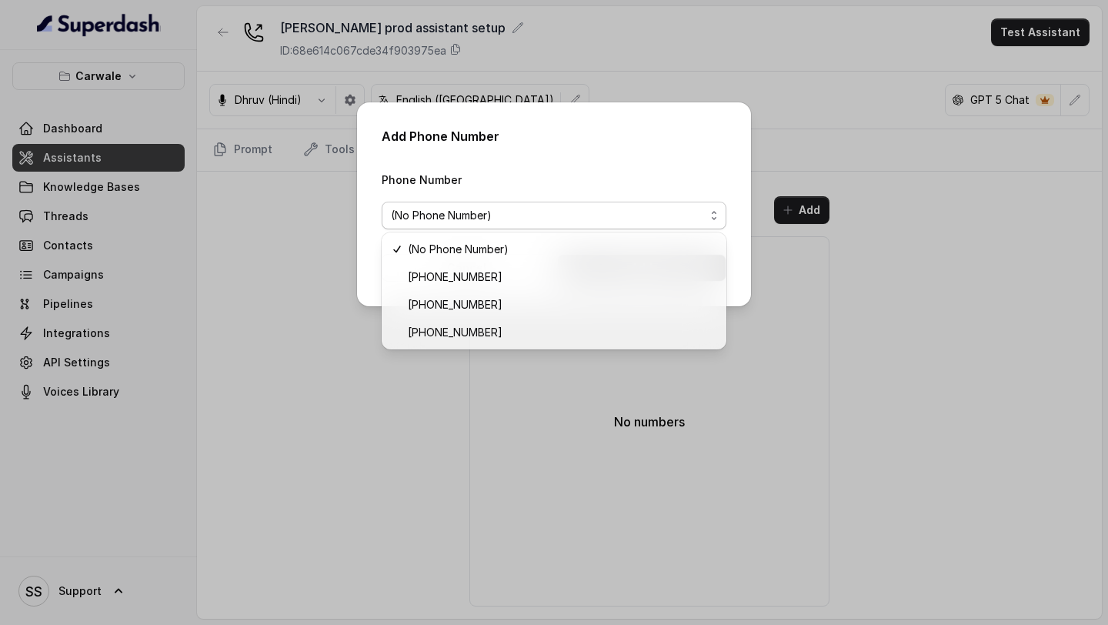
click at [492, 352] on div "Add Phone Number Phone Number (No Phone Number) Cancel Add" at bounding box center [554, 312] width 1108 height 625
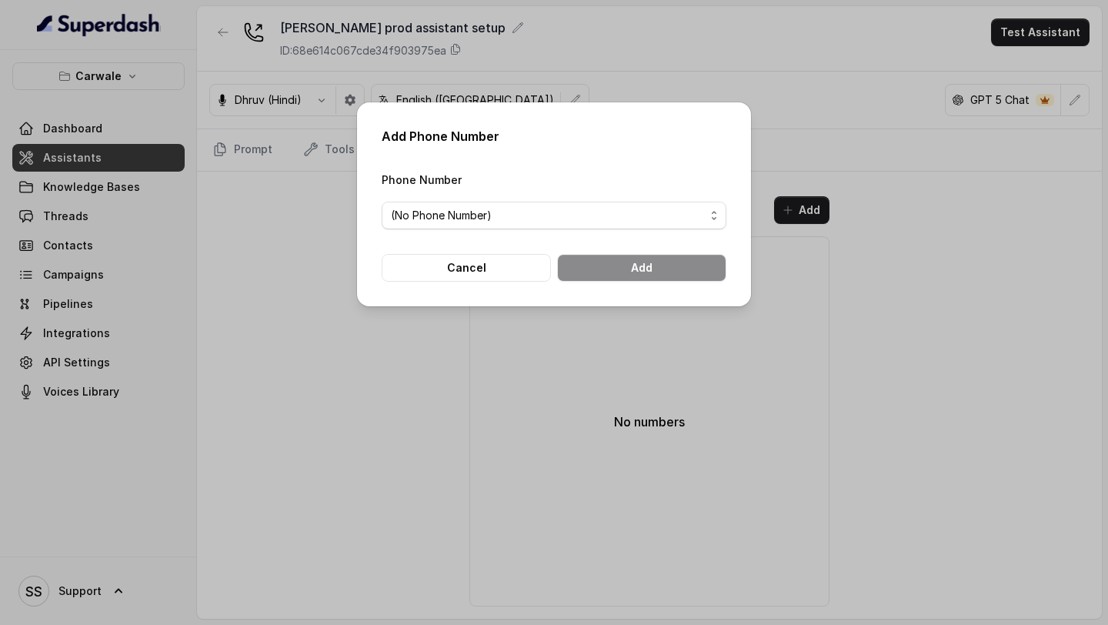
click at [526, 325] on div "Add Phone Number Phone Number (No Phone Number) Cancel Add" at bounding box center [554, 312] width 1108 height 625
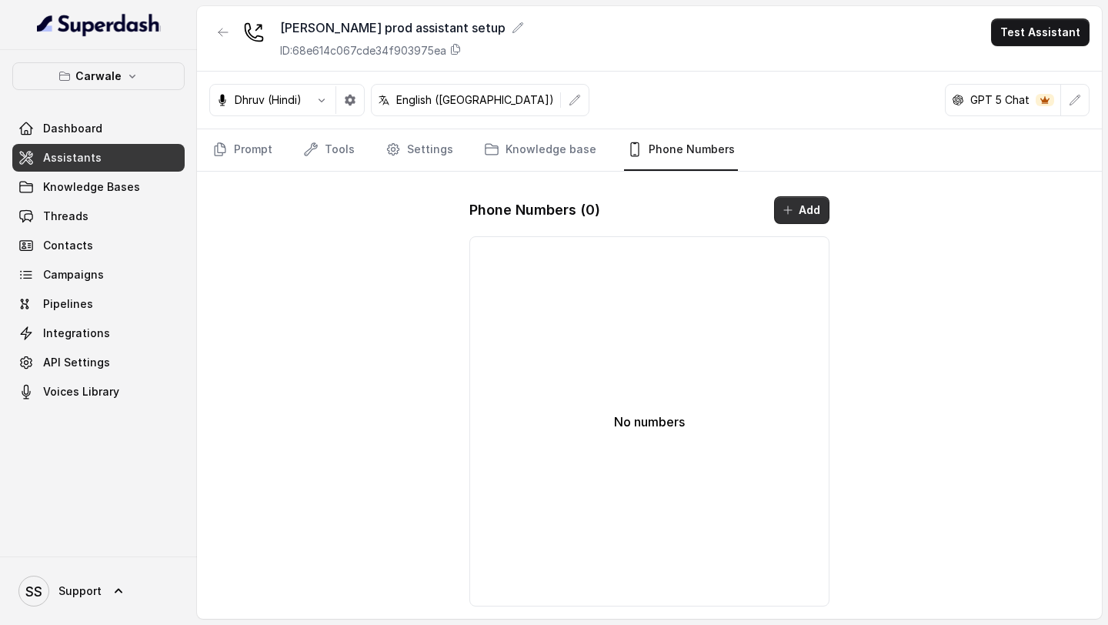
click at [783, 219] on button "Add" at bounding box center [801, 210] width 55 height 28
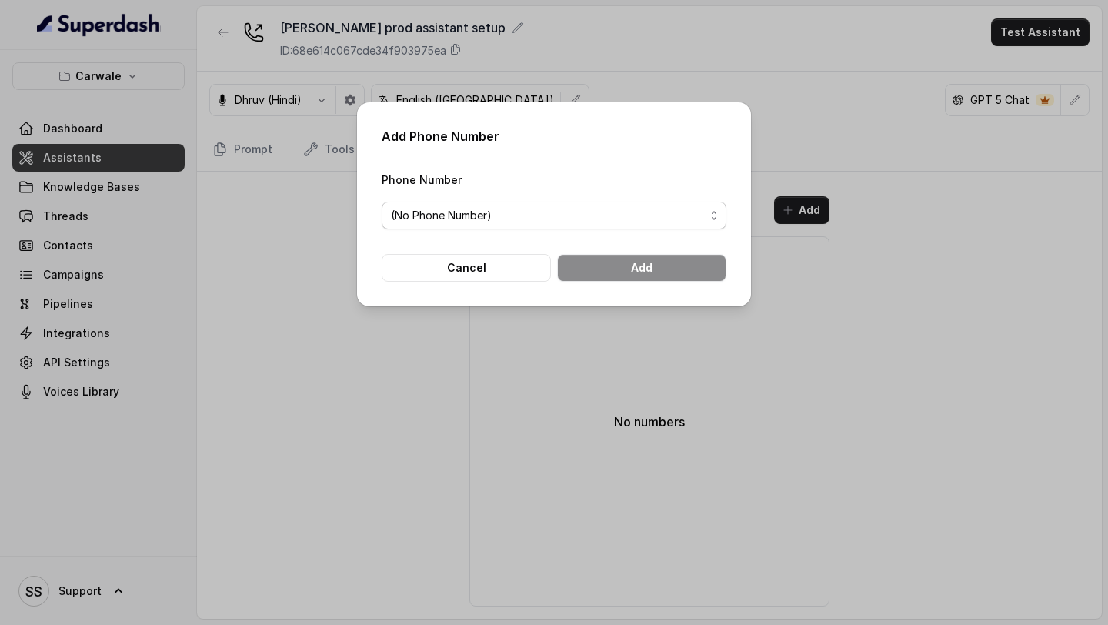
click at [506, 215] on span "(No Phone Number)" at bounding box center [548, 215] width 314 height 18
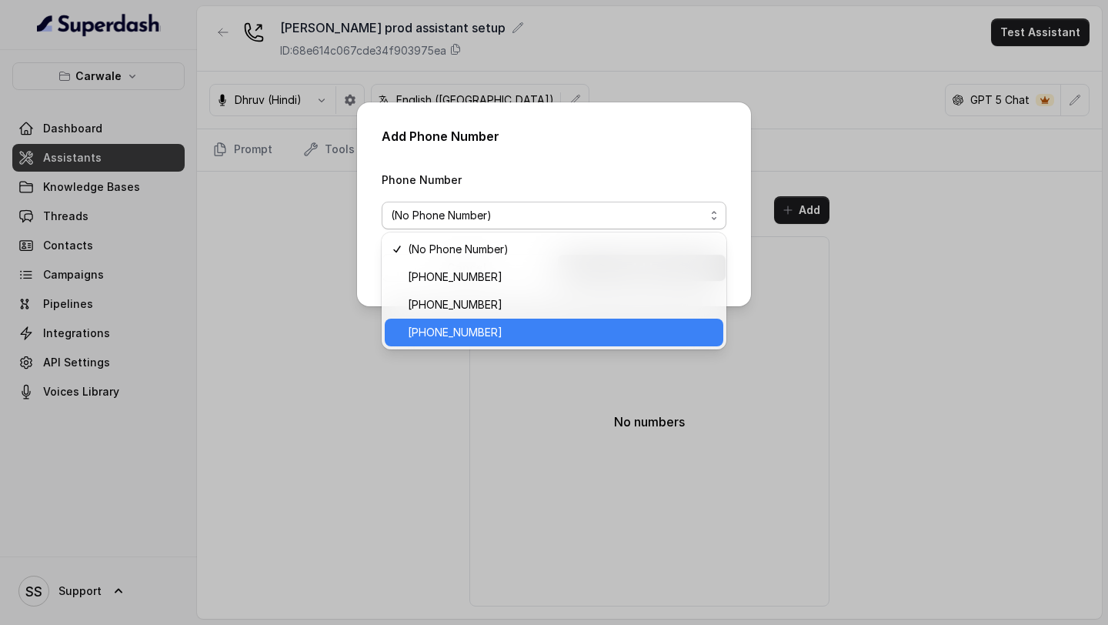
click at [467, 319] on div "[PHONE_NUMBER]" at bounding box center [554, 333] width 339 height 28
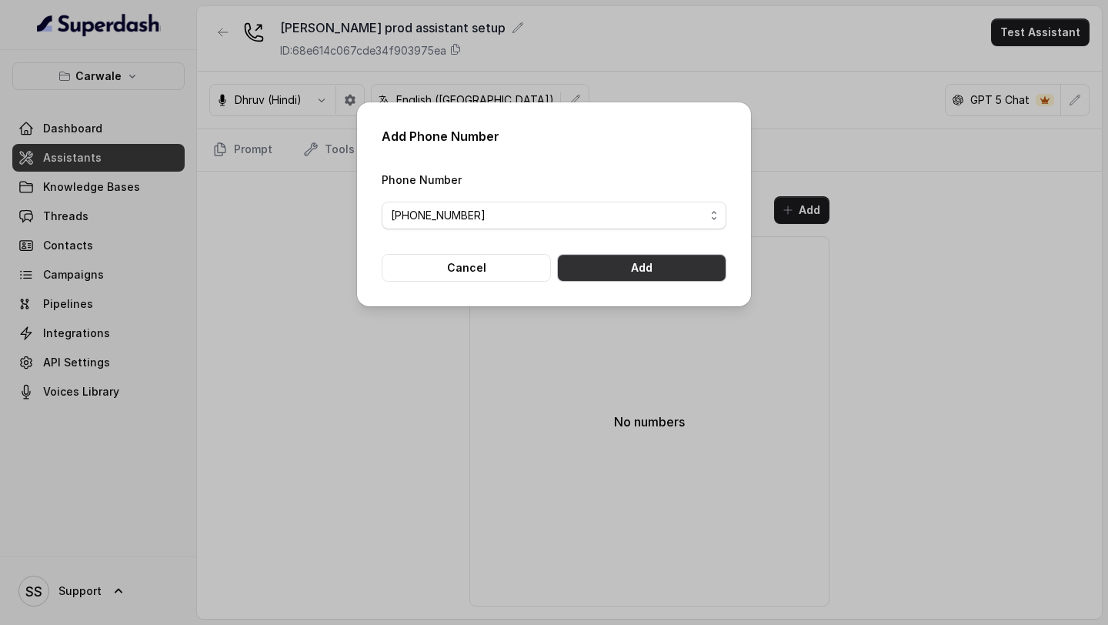
click at [676, 272] on button "Add" at bounding box center [641, 268] width 169 height 28
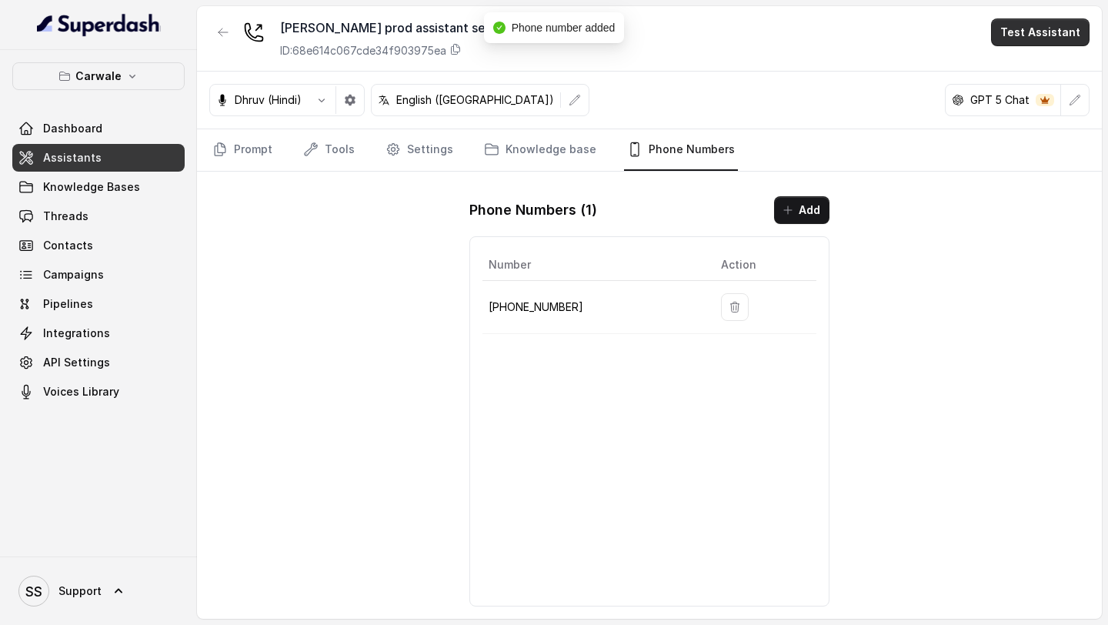
click at [1057, 29] on button "Test Assistant" at bounding box center [1040, 32] width 98 height 28
click at [1012, 76] on button "Phone Call" at bounding box center [1043, 69] width 97 height 28
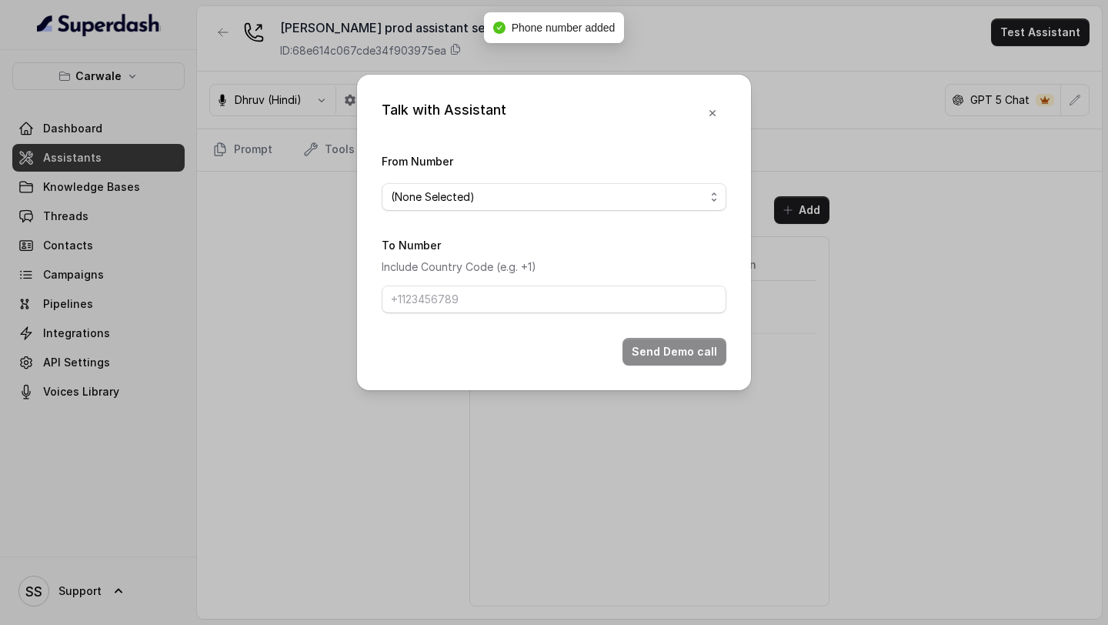
click at [472, 189] on span "(None Selected)" at bounding box center [548, 197] width 314 height 18
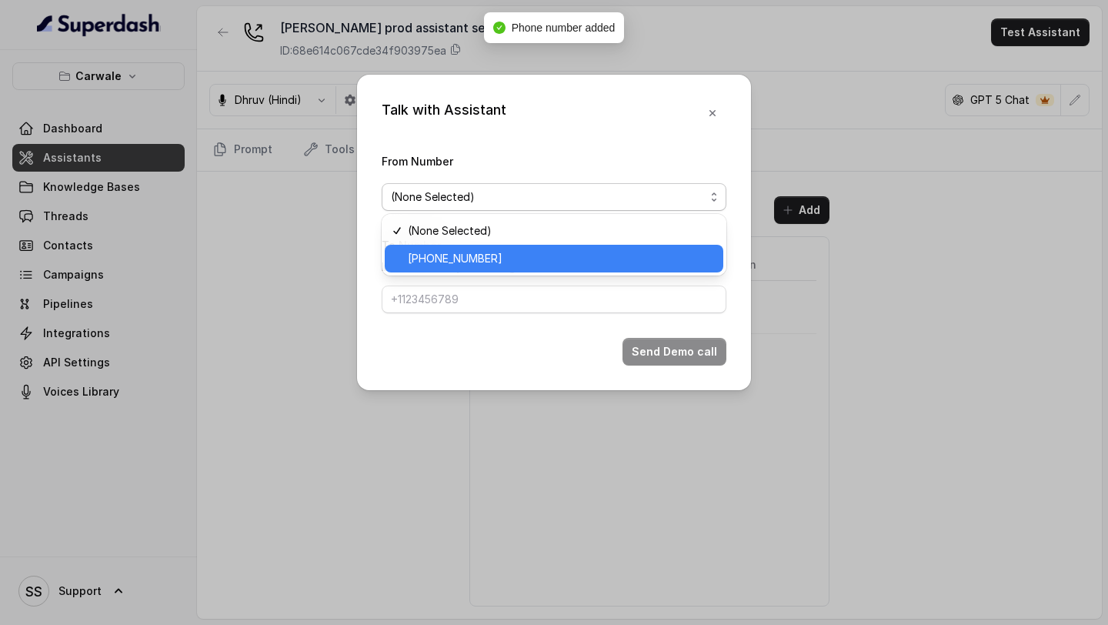
click at [484, 268] on div "[PHONE_NUMBER]" at bounding box center [554, 259] width 339 height 28
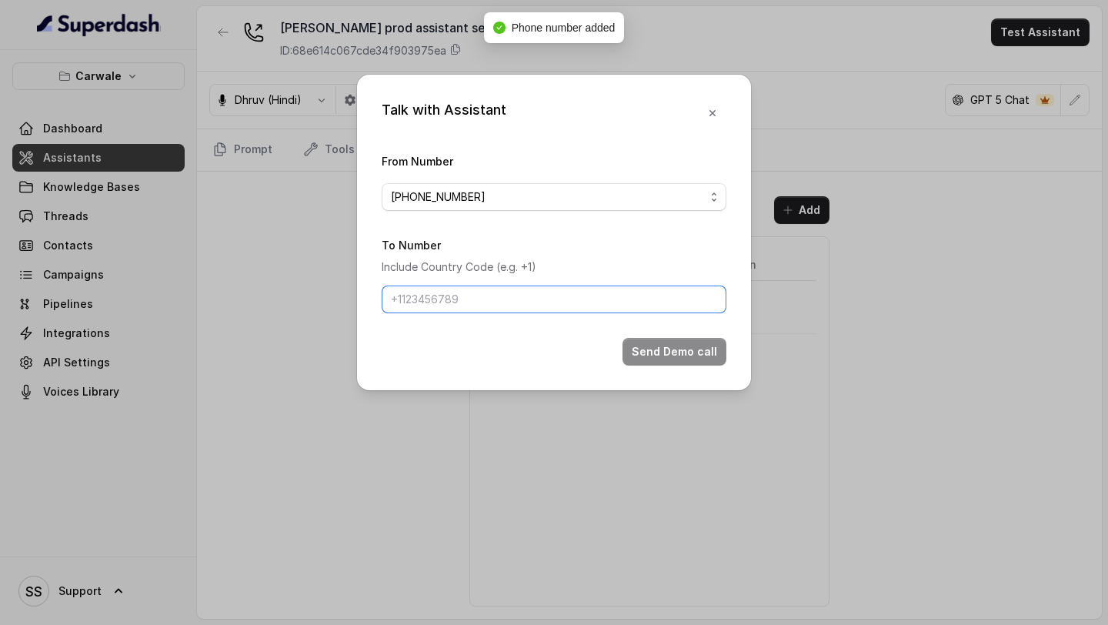
click at [479, 292] on input "To Number" at bounding box center [554, 299] width 345 height 28
type input "[PHONE_NUMBER]"
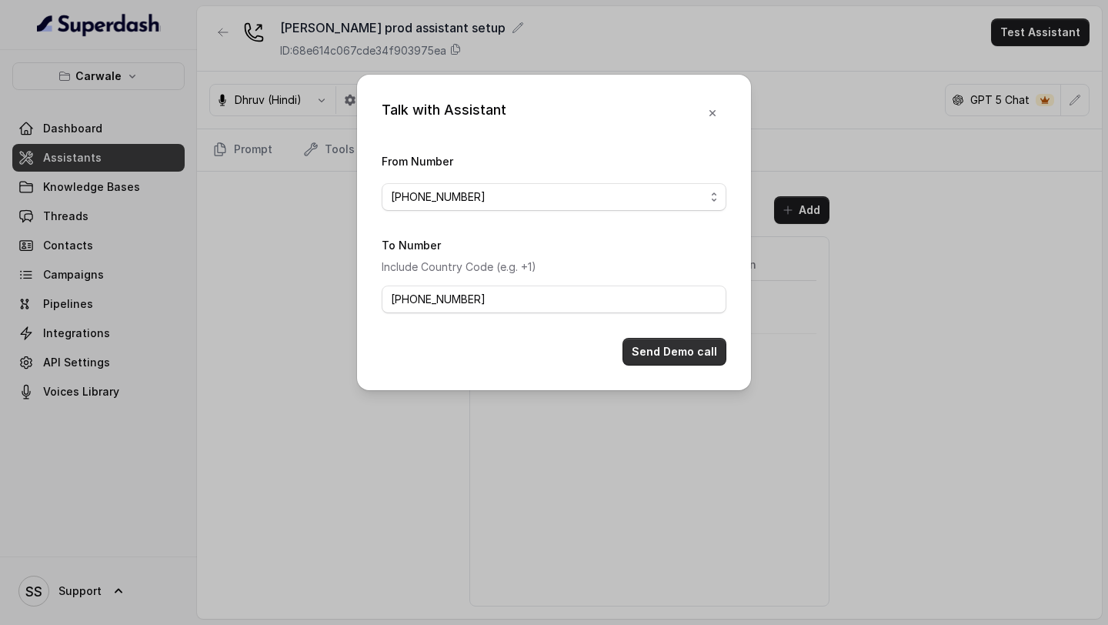
click at [676, 348] on button "Send Demo call" at bounding box center [675, 352] width 104 height 28
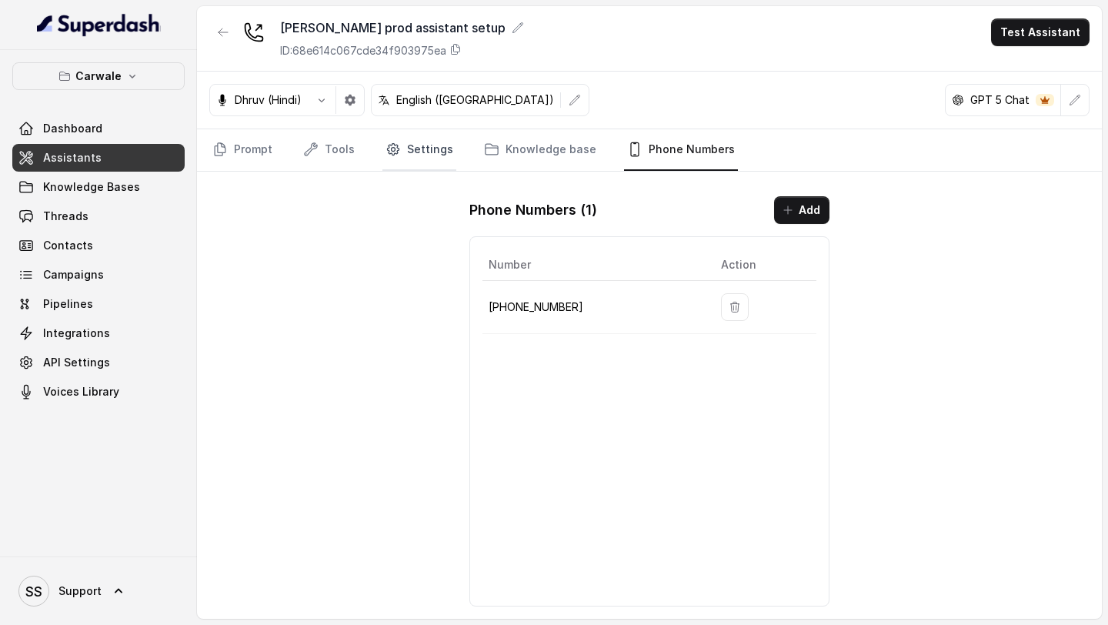
click at [432, 159] on link "Settings" at bounding box center [419, 150] width 74 height 42
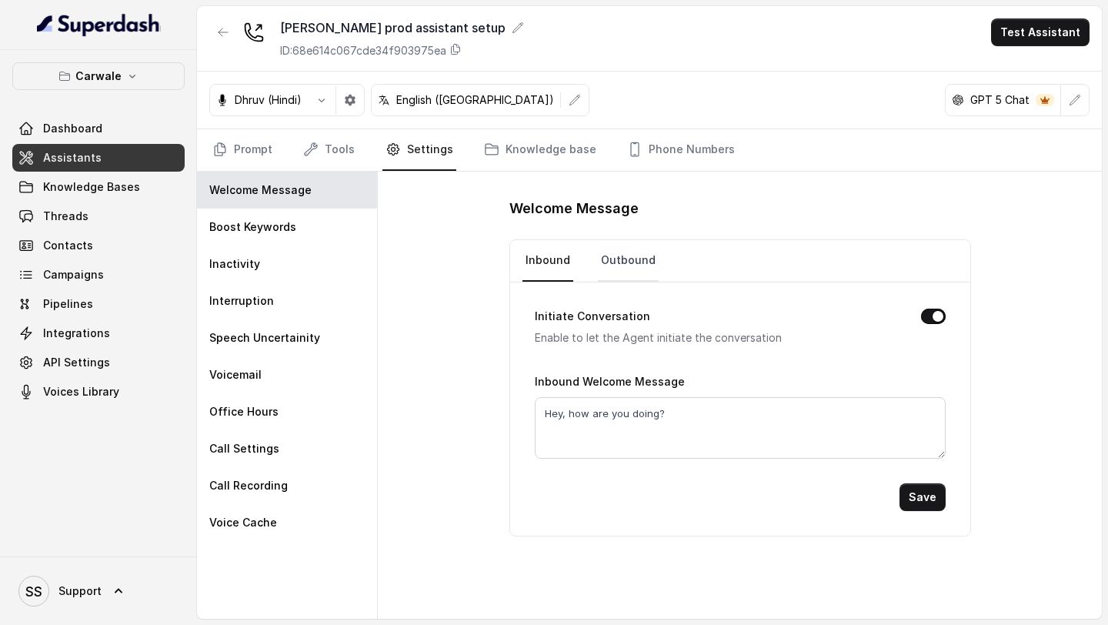
click at [612, 256] on link "Outbound" at bounding box center [628, 261] width 61 height 42
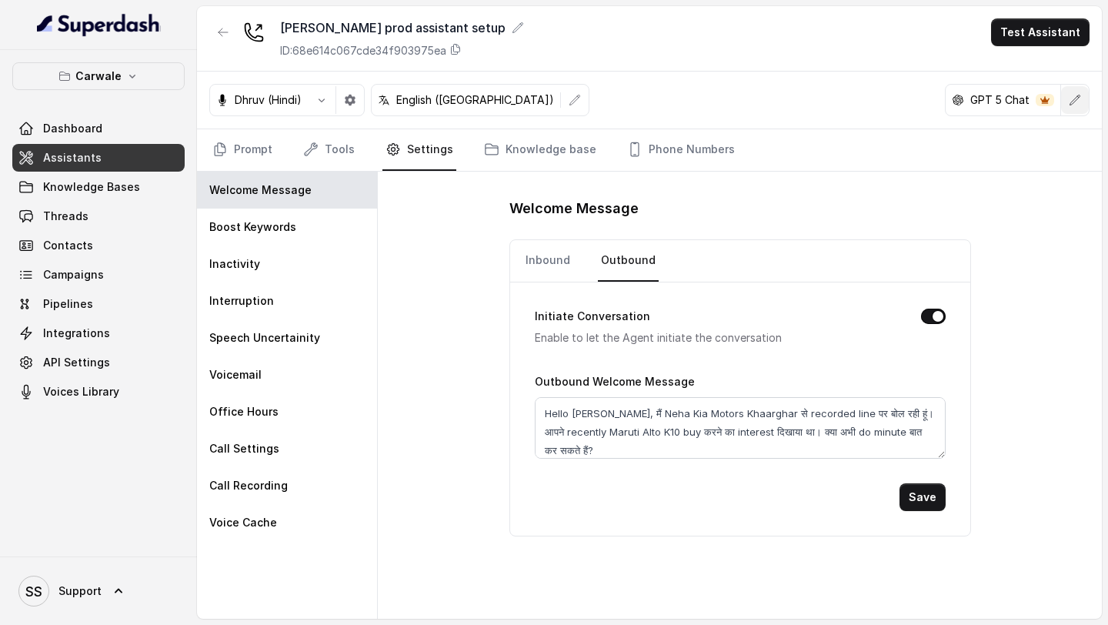
click at [1077, 102] on icon "button" at bounding box center [1075, 100] width 12 height 12
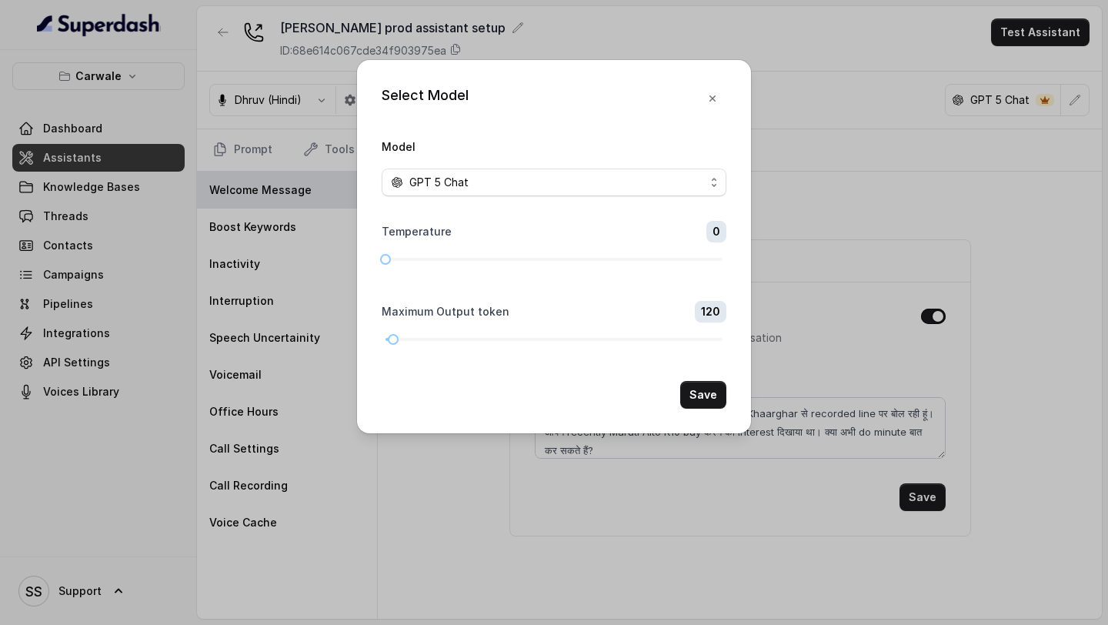
click at [620, 491] on div "Select Model Model GPT 5 Chat Temperature 0 Maximum Output token 120 Save" at bounding box center [554, 312] width 1108 height 625
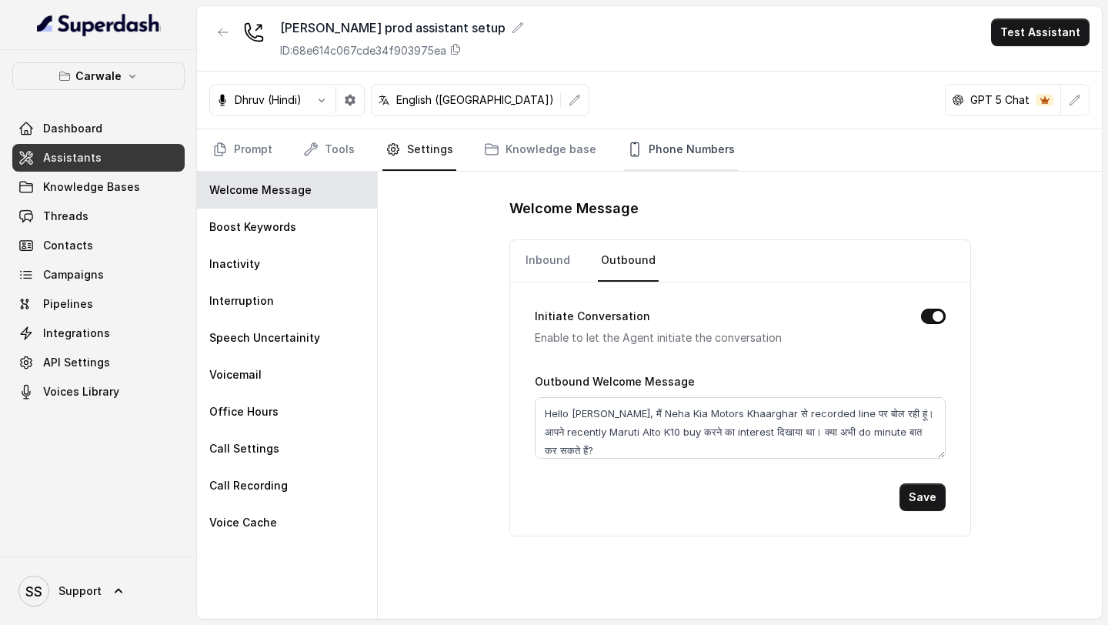
click at [666, 153] on link "Phone Numbers" at bounding box center [681, 150] width 114 height 42
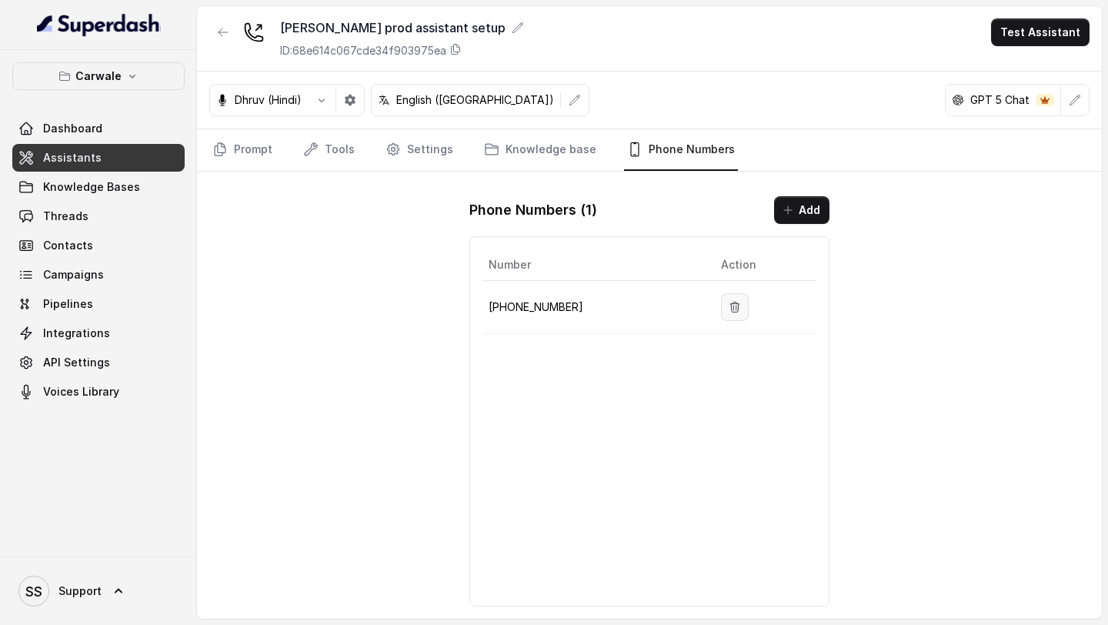
click at [729, 301] on icon "button" at bounding box center [735, 307] width 12 height 12
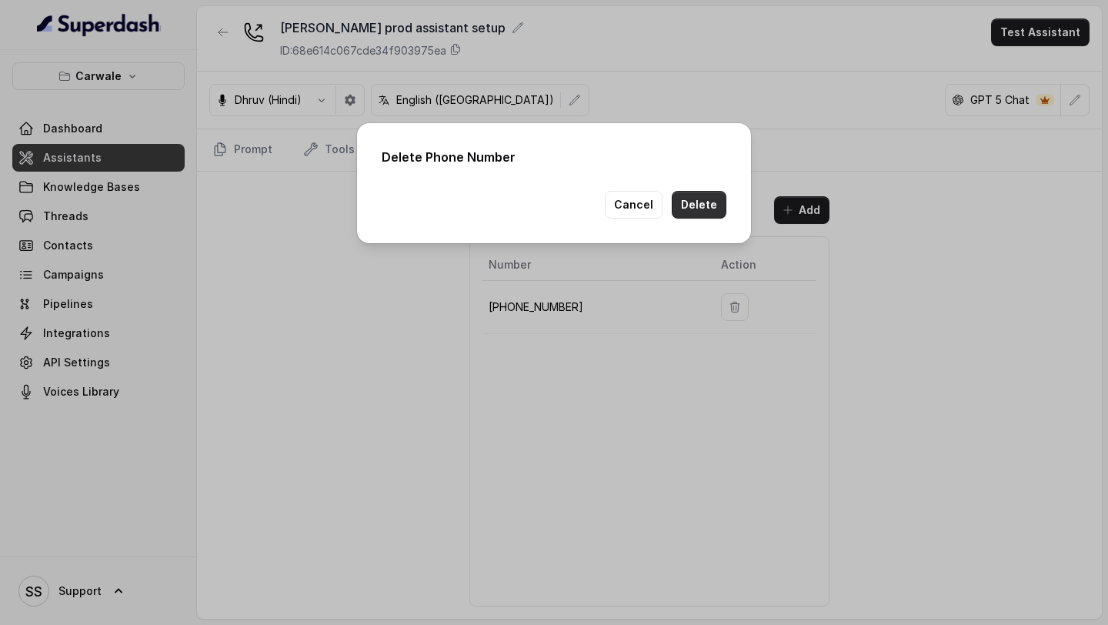
click at [711, 202] on button "Delete" at bounding box center [699, 205] width 55 height 28
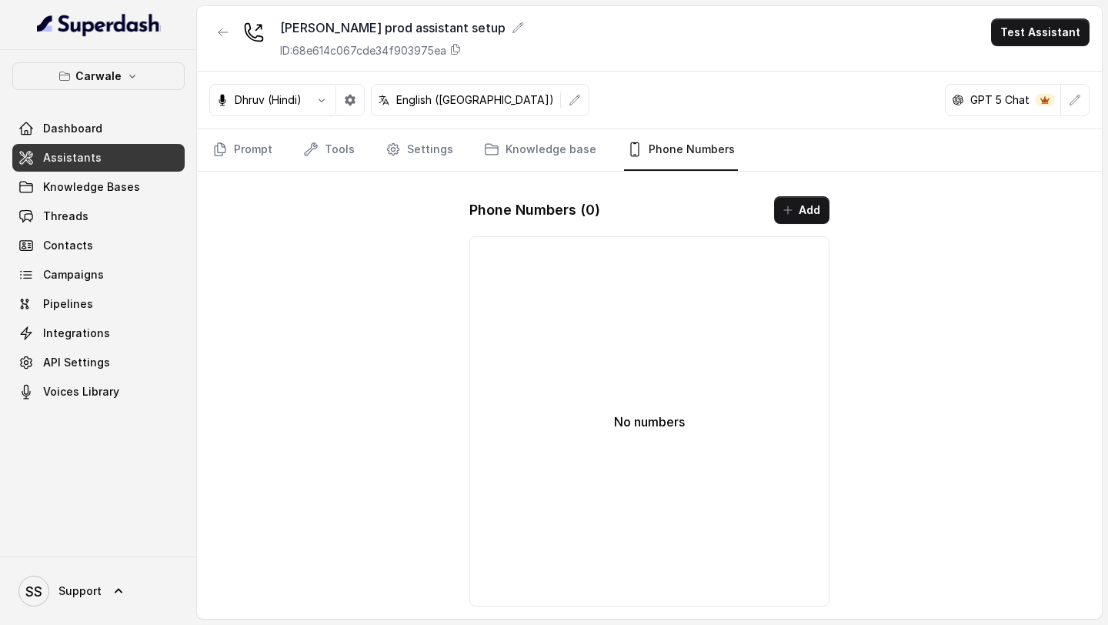
click at [297, 83] on div "[PERSON_NAME] (Hindi) English ([GEOGRAPHIC_DATA]) GPT 5 Chat" at bounding box center [649, 101] width 905 height 58
click at [311, 95] on button "button" at bounding box center [322, 100] width 28 height 28
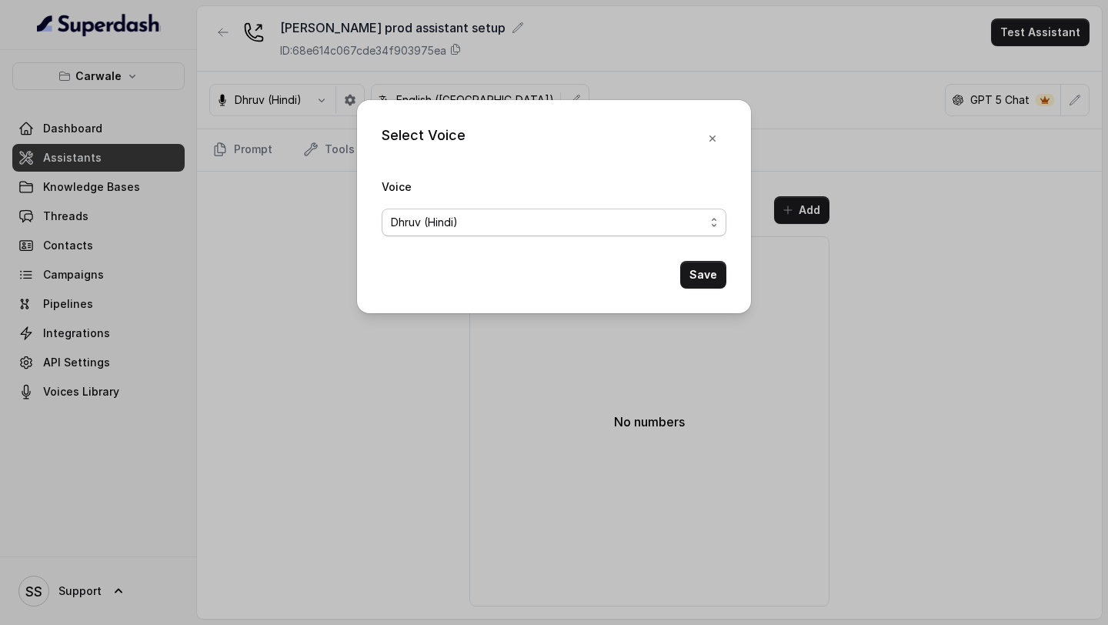
click at [511, 229] on div "Dhruv (Hindi)" at bounding box center [548, 222] width 314 height 18
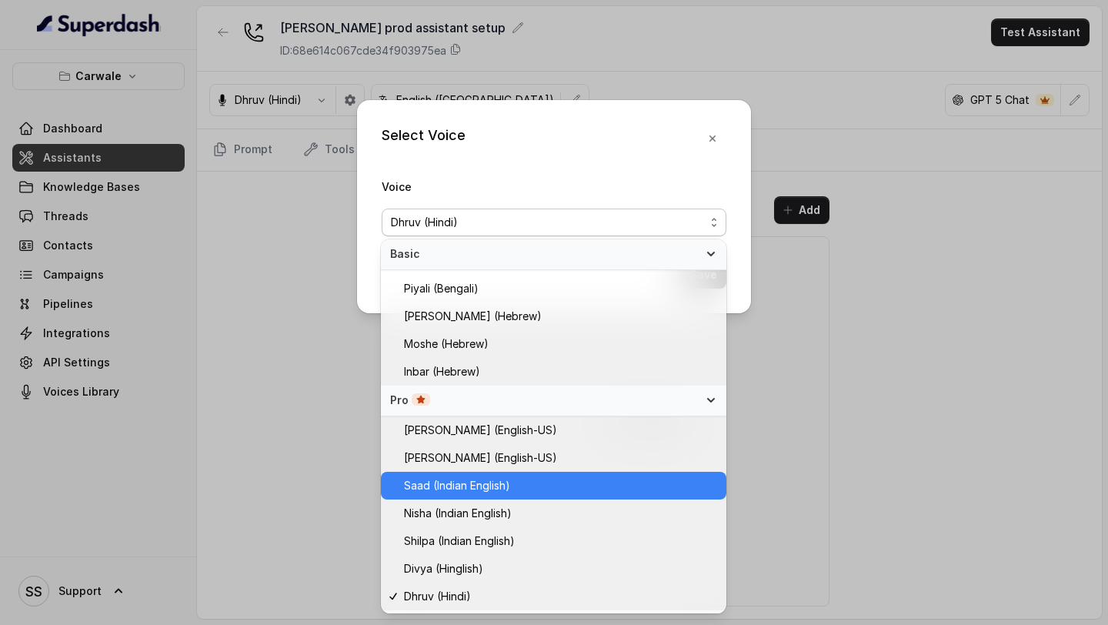
scroll to position [660, 0]
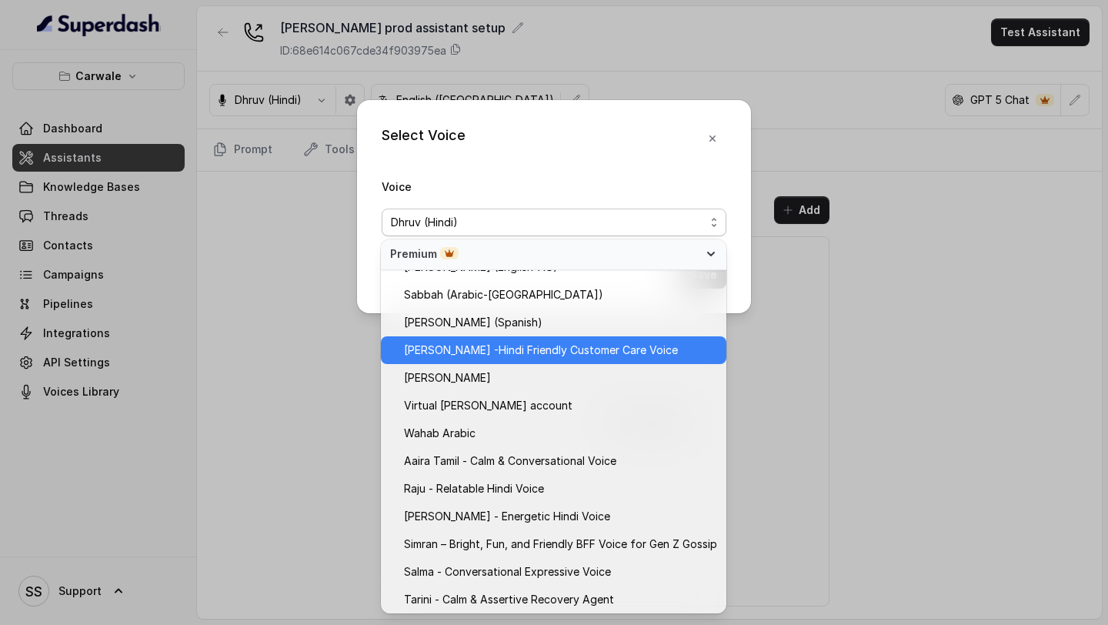
click at [520, 362] on div "[PERSON_NAME] -Hindi Friendly Customer Care Voice" at bounding box center [553, 350] width 345 height 28
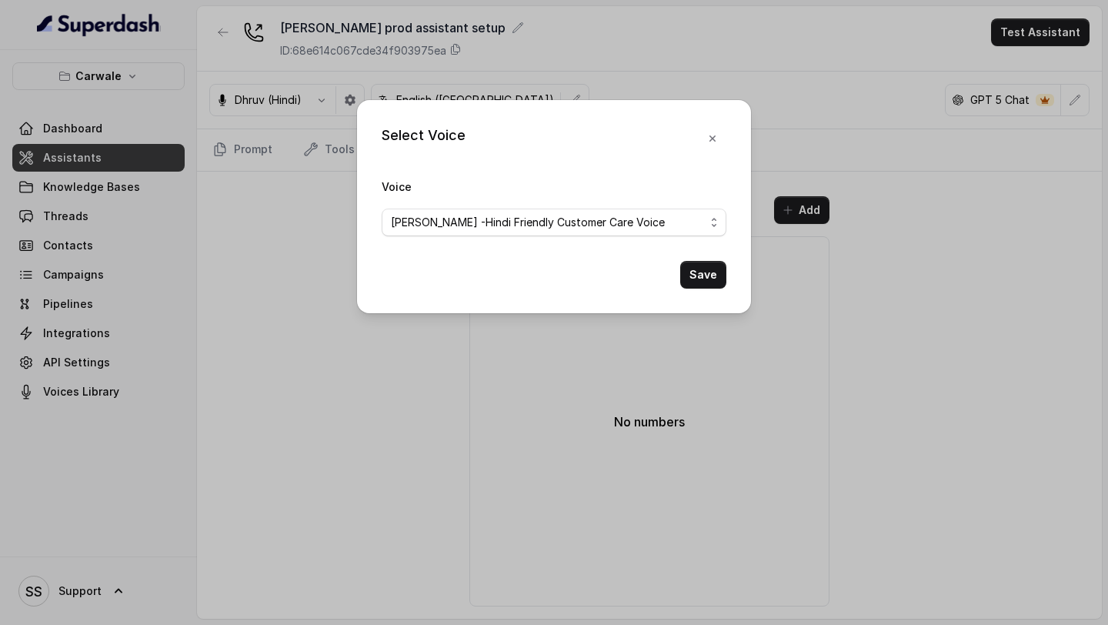
click at [718, 263] on button "Save" at bounding box center [703, 275] width 46 height 28
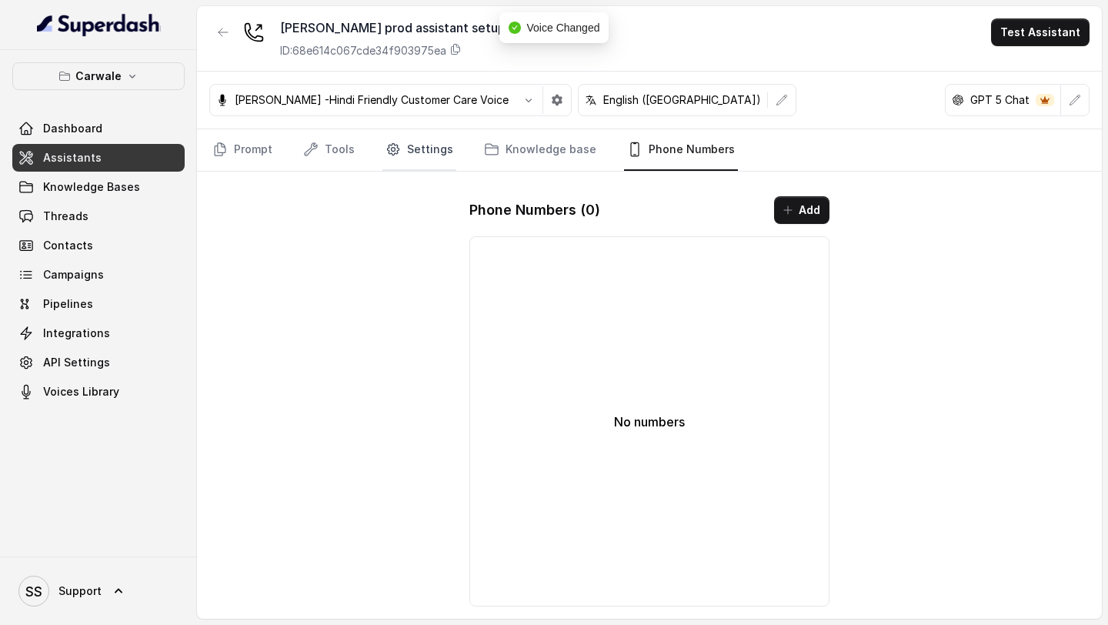
click at [396, 148] on icon "Tabs" at bounding box center [393, 149] width 15 height 15
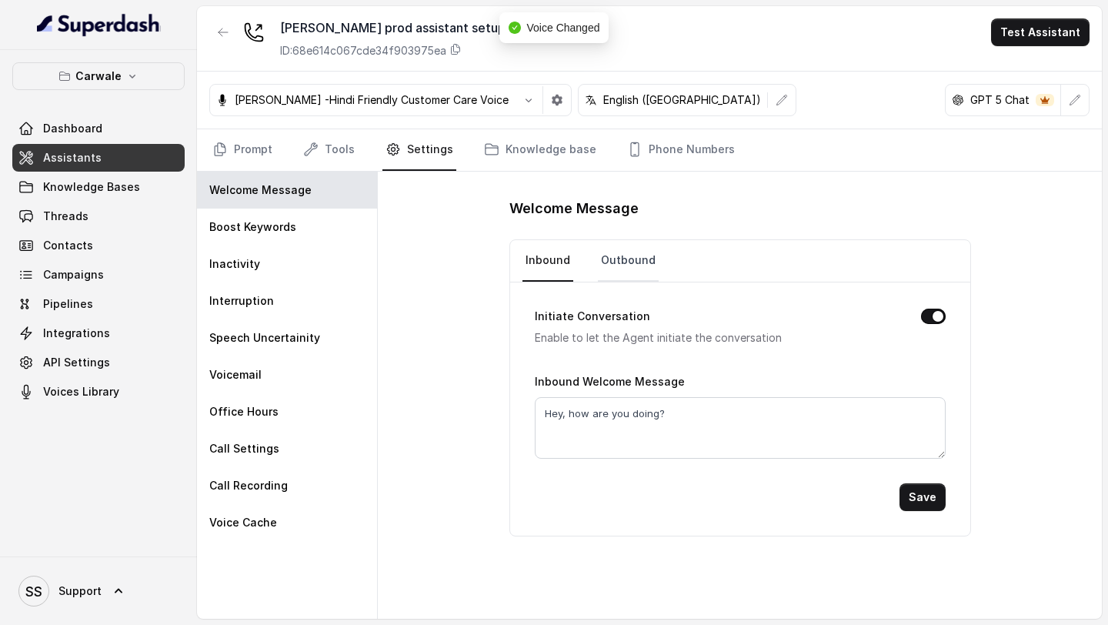
click at [626, 274] on link "Outbound" at bounding box center [628, 261] width 61 height 42
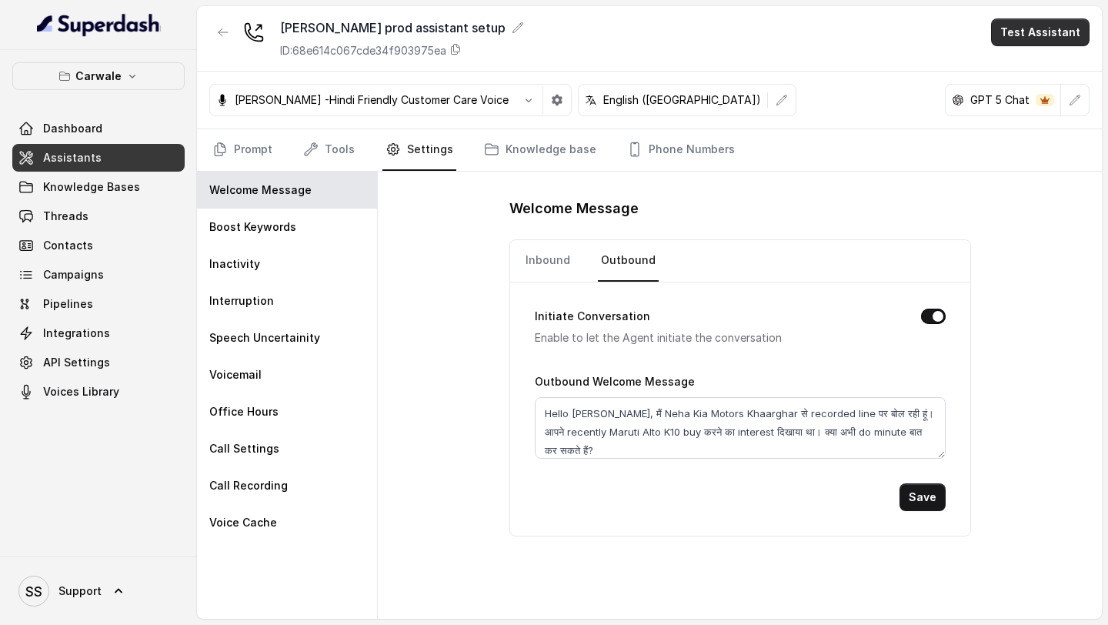
click at [1048, 41] on button "Test Assistant" at bounding box center [1040, 32] width 98 height 28
click at [1036, 68] on button "Phone Call" at bounding box center [1043, 69] width 97 height 28
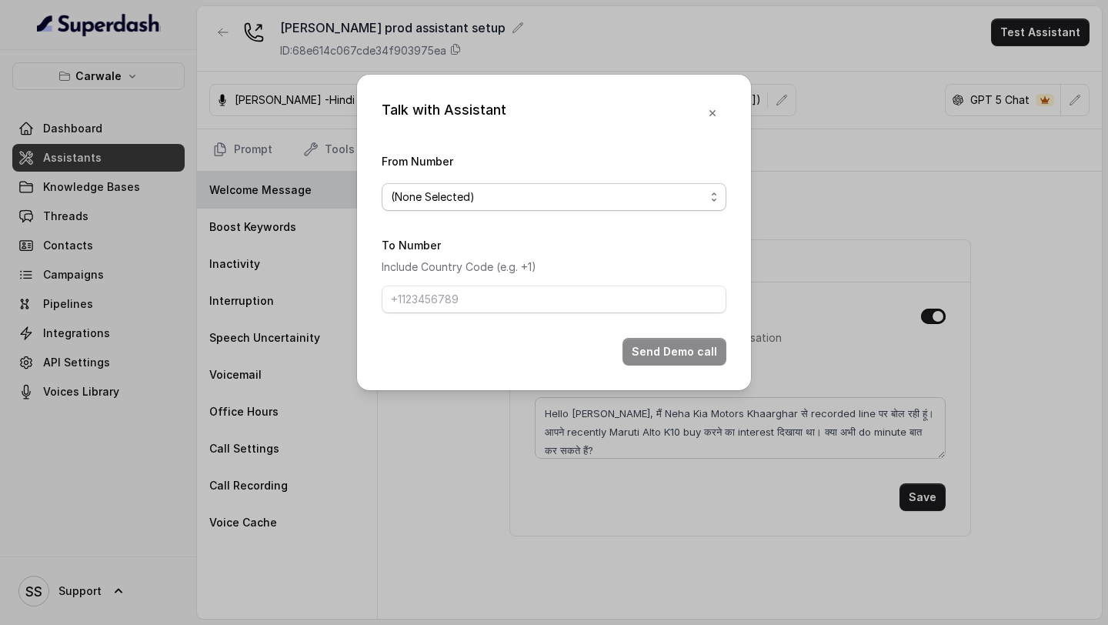
click at [458, 189] on span "(None Selected)" at bounding box center [548, 197] width 314 height 18
click at [707, 114] on div "Talk with Assistant From Number (None Selected) To Number Include Country Code …" at bounding box center [554, 232] width 394 height 315
click at [707, 114] on icon "button" at bounding box center [712, 113] width 12 height 12
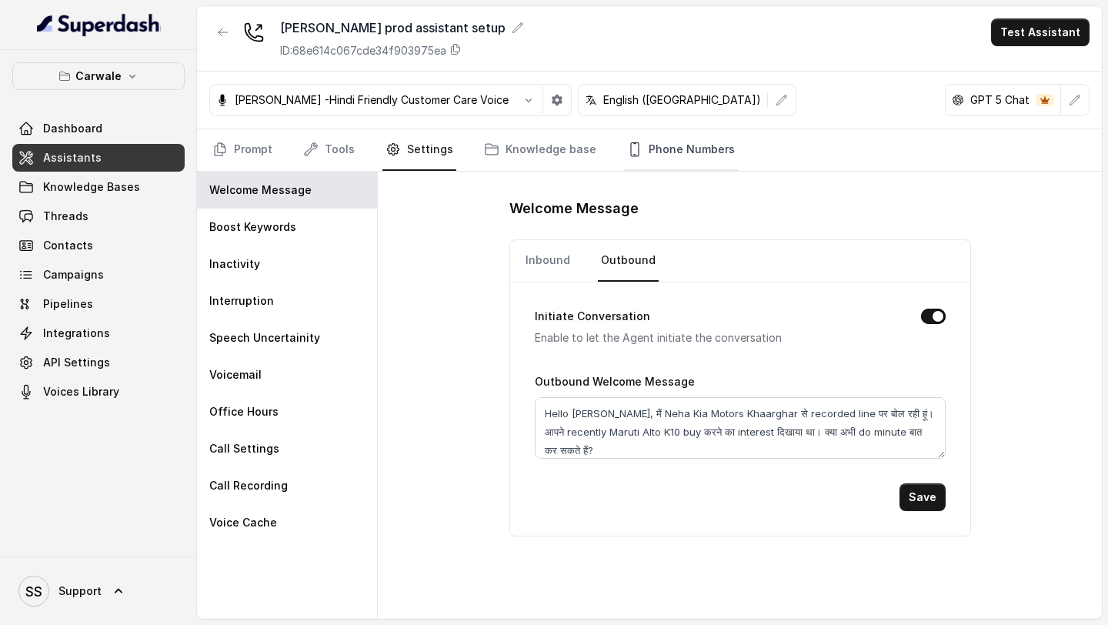
click at [684, 160] on link "Phone Numbers" at bounding box center [681, 150] width 114 height 42
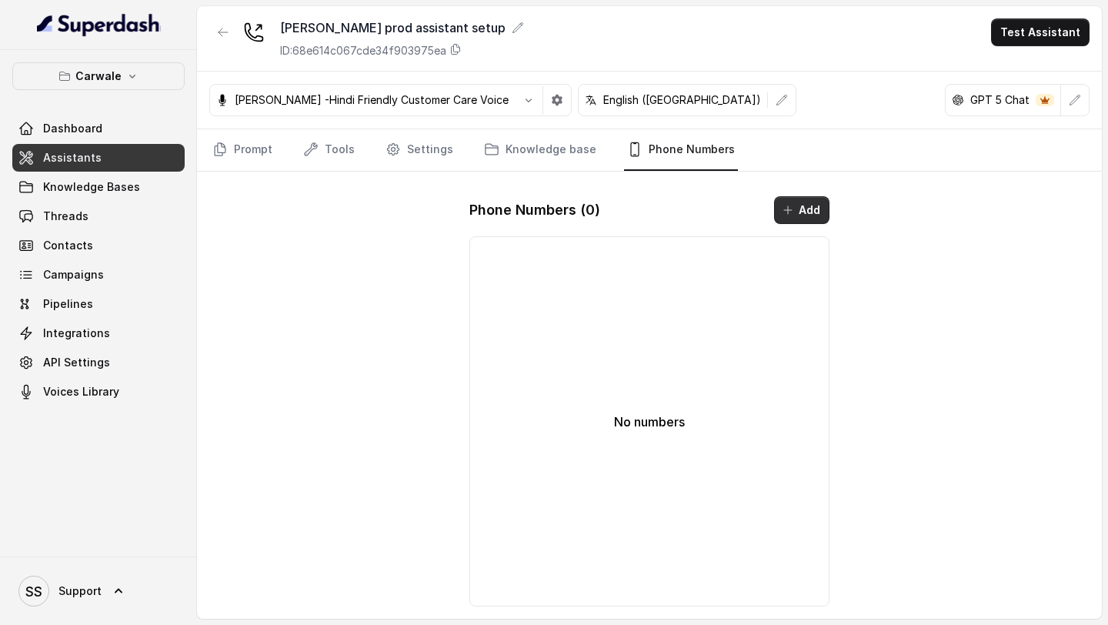
click at [806, 214] on button "Add" at bounding box center [801, 210] width 55 height 28
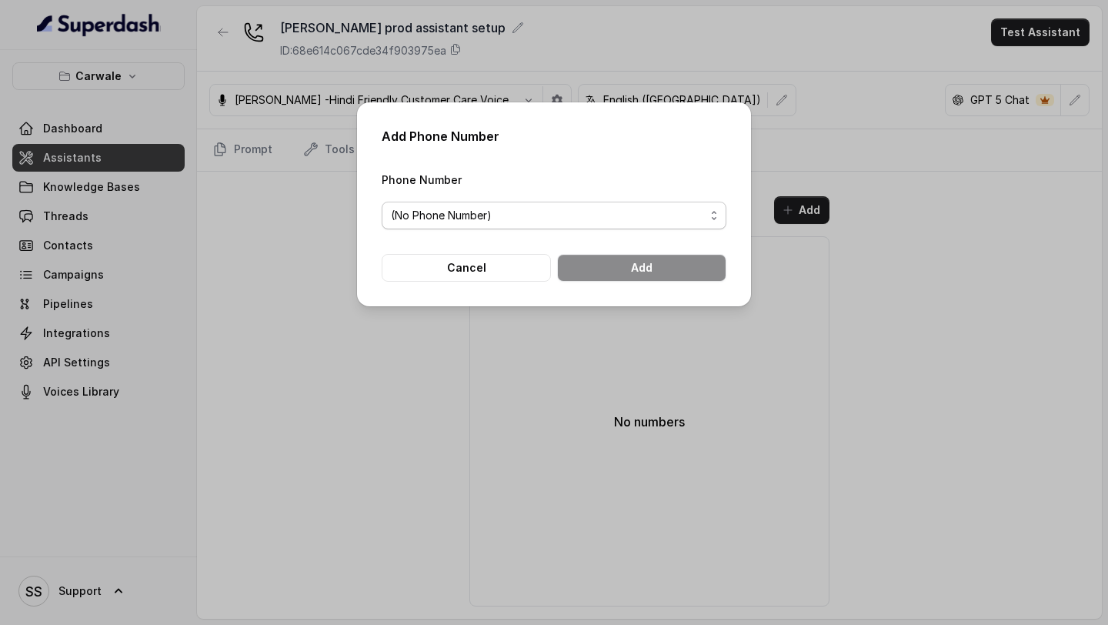
click at [480, 228] on span "(No Phone Number)" at bounding box center [554, 216] width 345 height 28
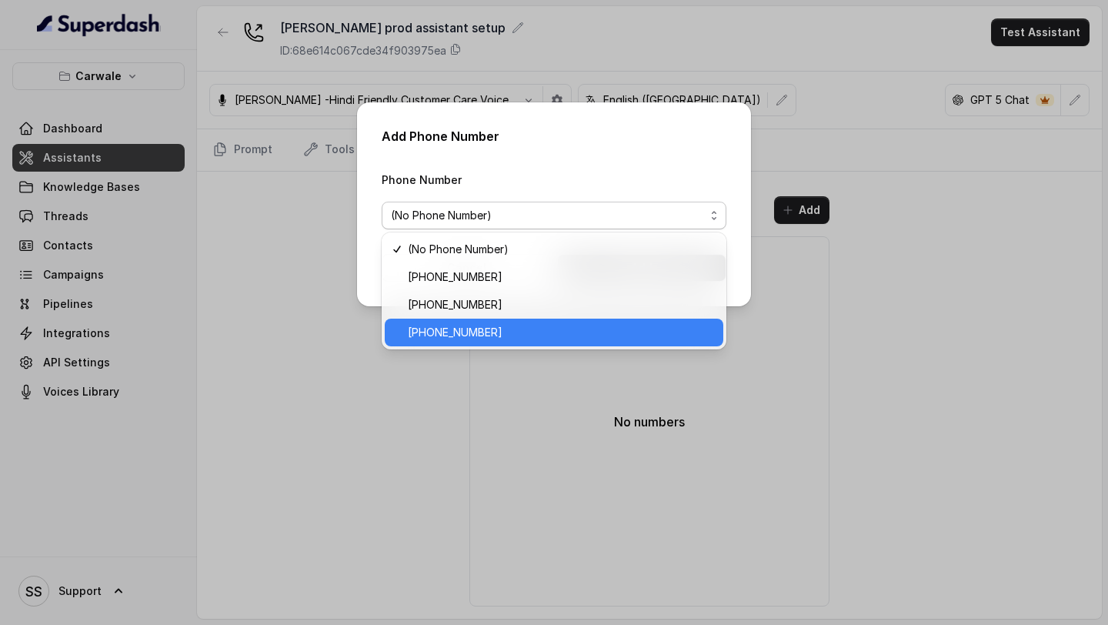
click at [468, 325] on span "[PHONE_NUMBER]" at bounding box center [561, 332] width 306 height 18
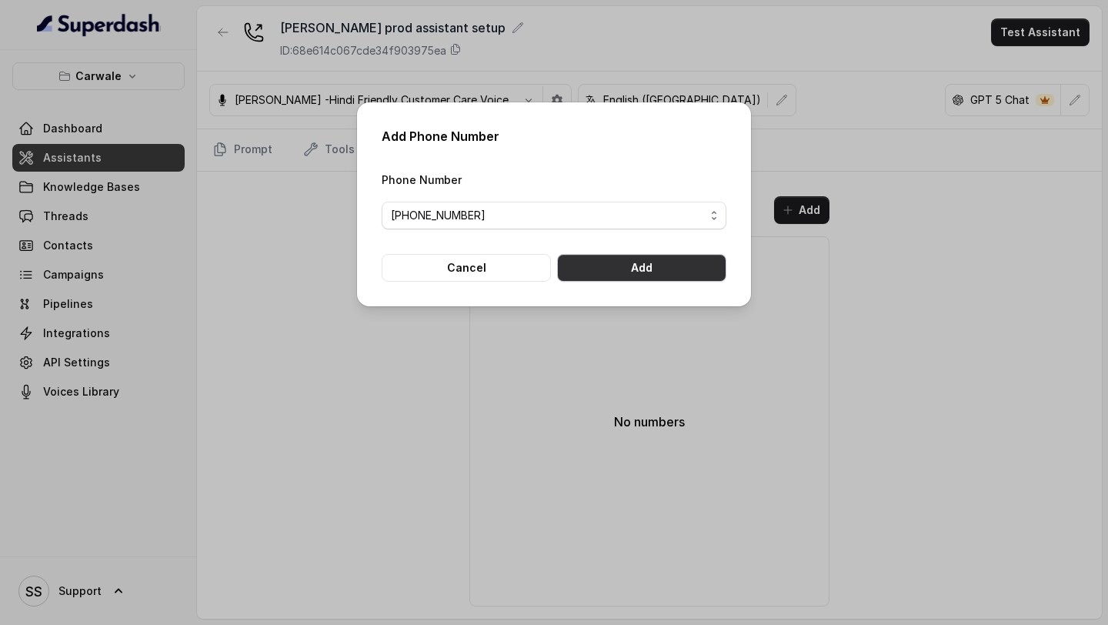
click at [664, 279] on button "Add" at bounding box center [641, 268] width 169 height 28
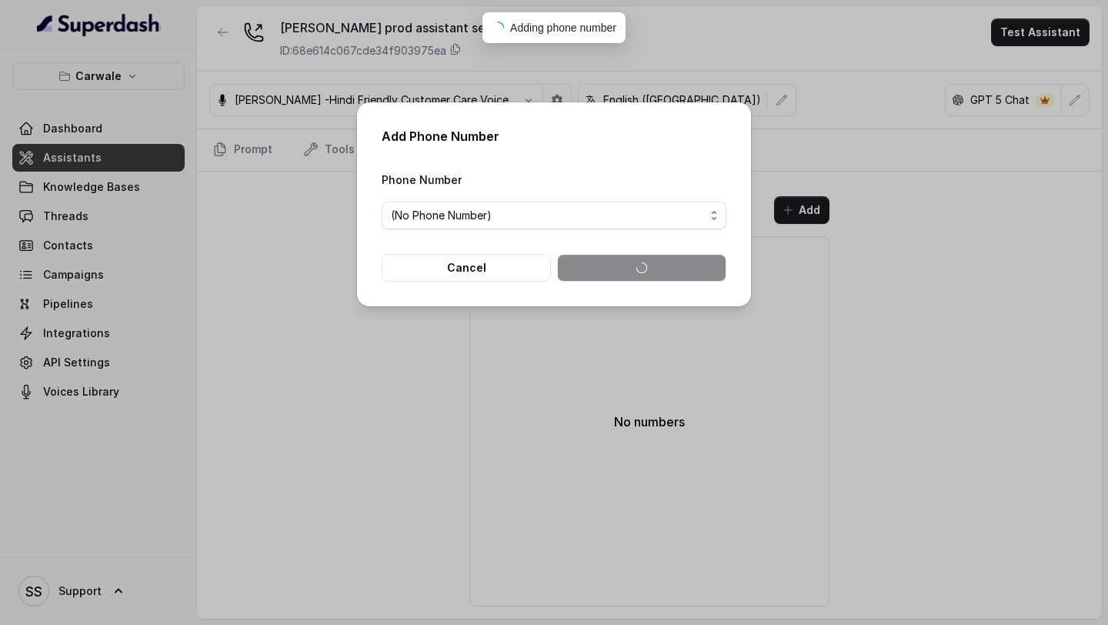
click at [1070, 34] on div "Add Phone Number Phone Number (No Phone Number) Cancel" at bounding box center [554, 312] width 1108 height 625
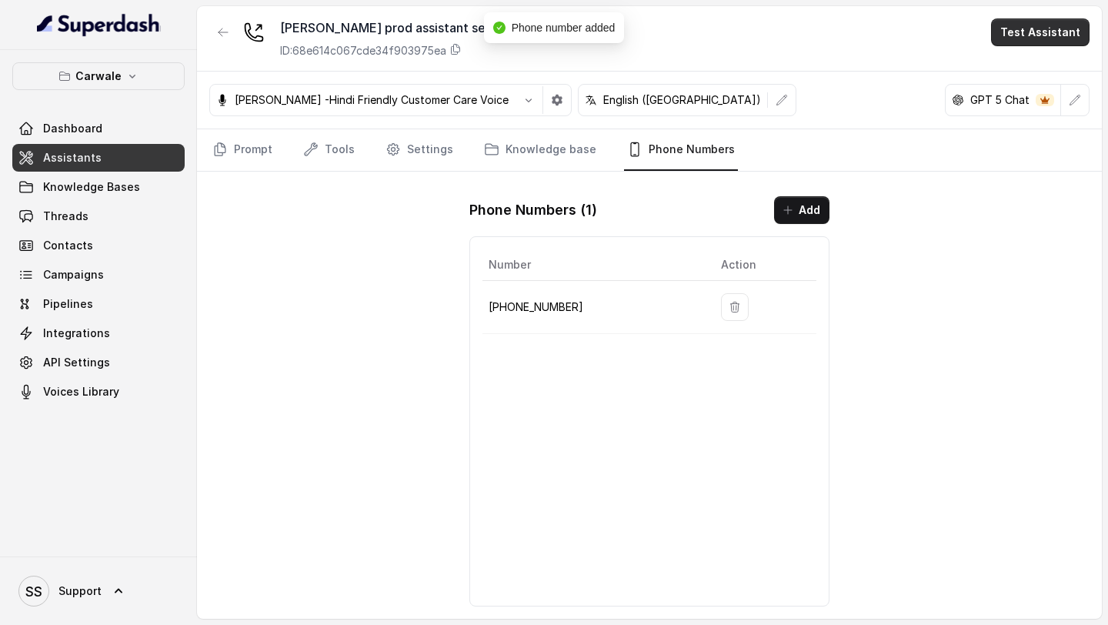
click at [1070, 34] on button "Test Assistant" at bounding box center [1040, 32] width 98 height 28
click at [1034, 71] on button "Phone Call" at bounding box center [1043, 69] width 97 height 28
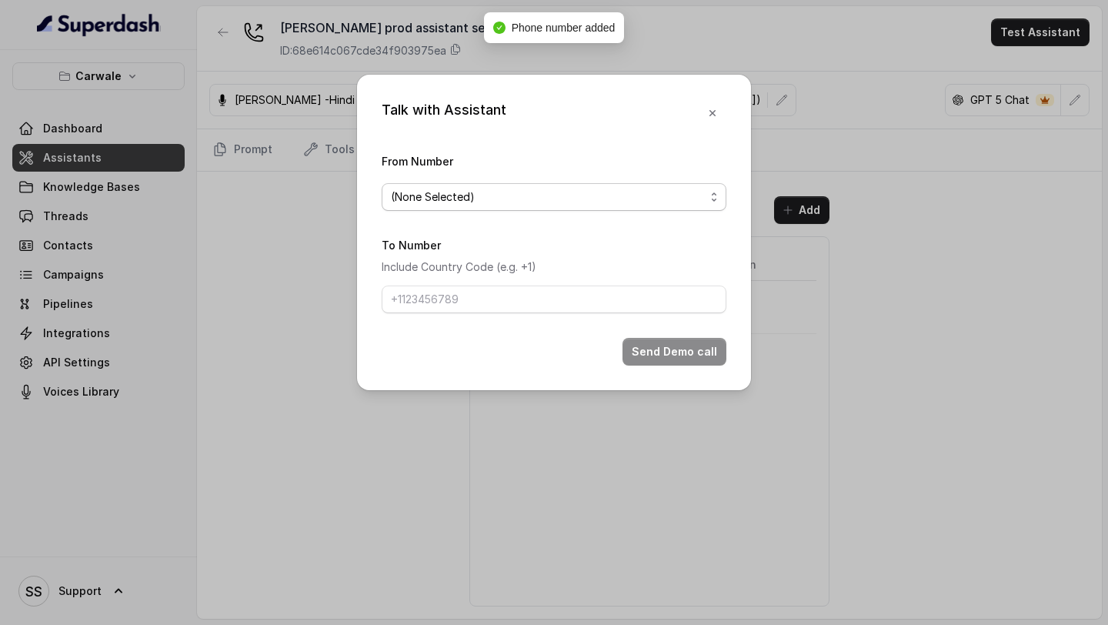
click at [496, 190] on span "(None Selected)" at bounding box center [548, 197] width 314 height 18
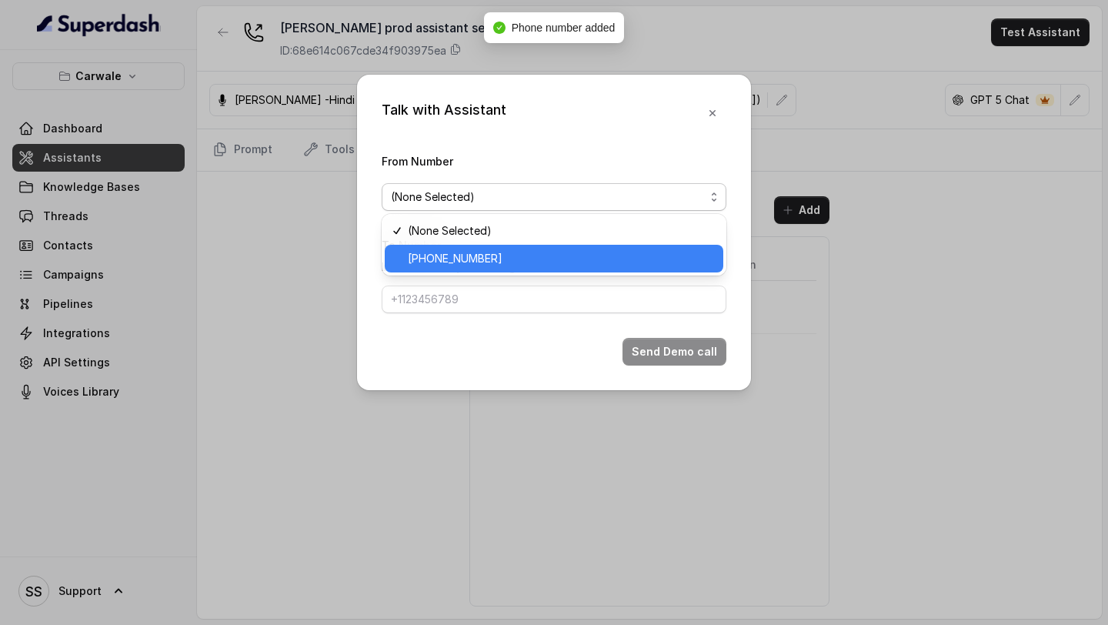
click at [466, 250] on span "[PHONE_NUMBER]" at bounding box center [561, 258] width 306 height 18
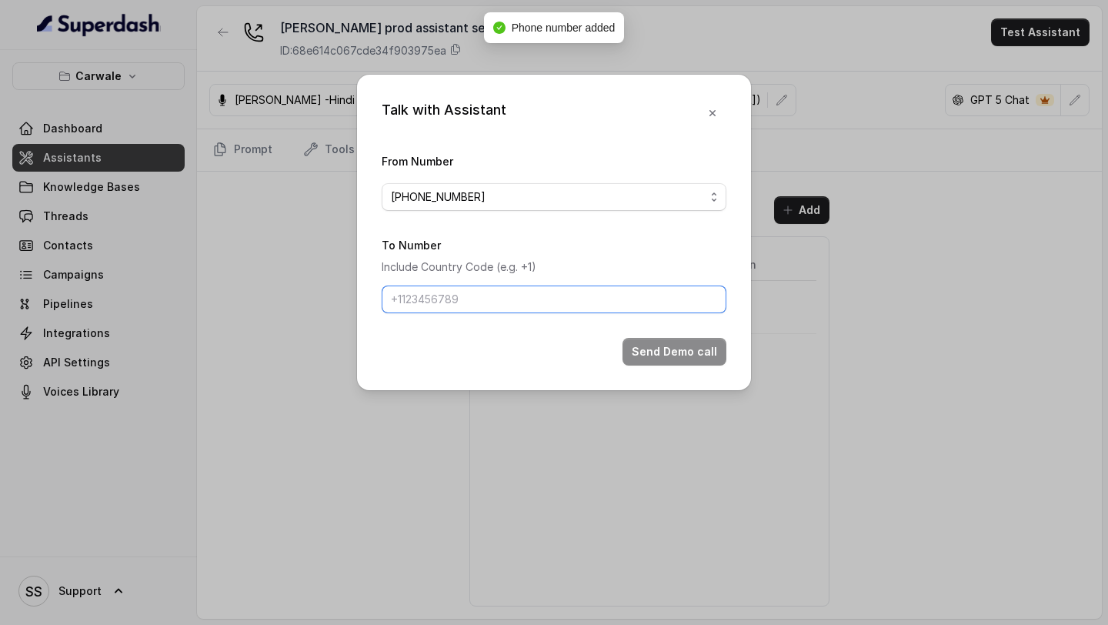
click at [466, 298] on input "To Number" at bounding box center [554, 299] width 345 height 28
type input "[PHONE_NUMBER]"
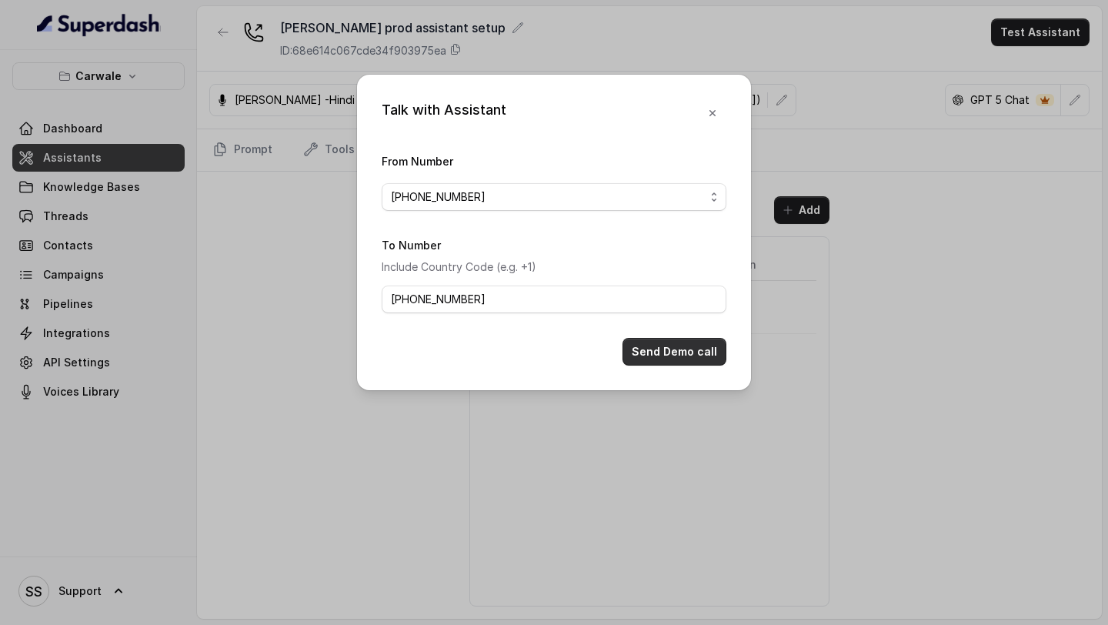
click at [681, 347] on button "Send Demo call" at bounding box center [675, 352] width 104 height 28
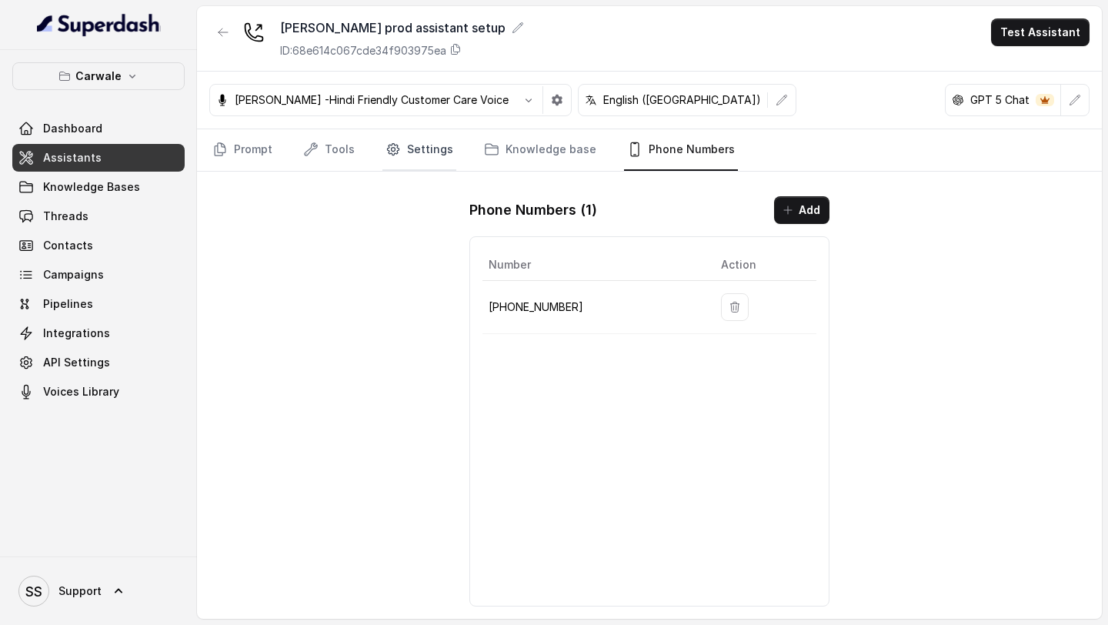
click at [432, 151] on link "Settings" at bounding box center [419, 150] width 74 height 42
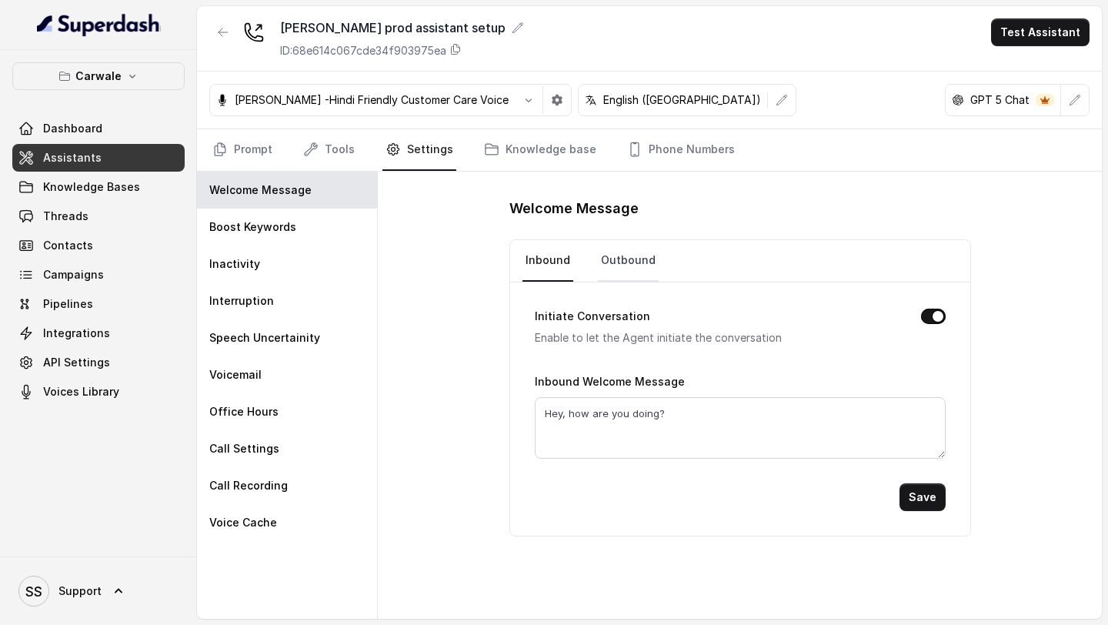
click at [625, 272] on link "Outbound" at bounding box center [628, 261] width 61 height 42
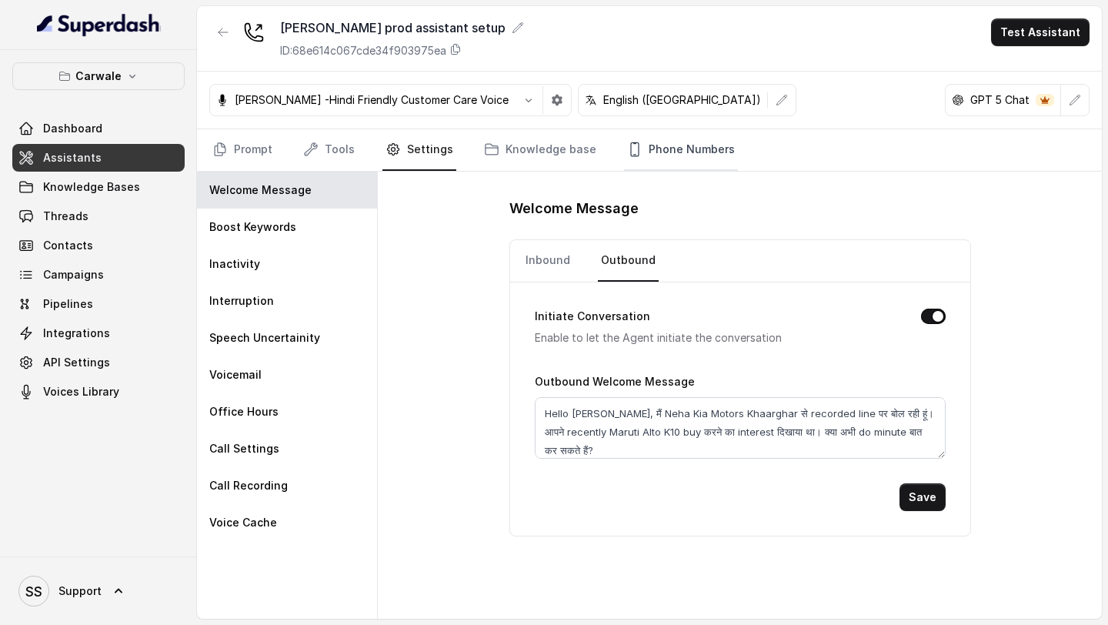
click at [658, 145] on link "Phone Numbers" at bounding box center [681, 150] width 114 height 42
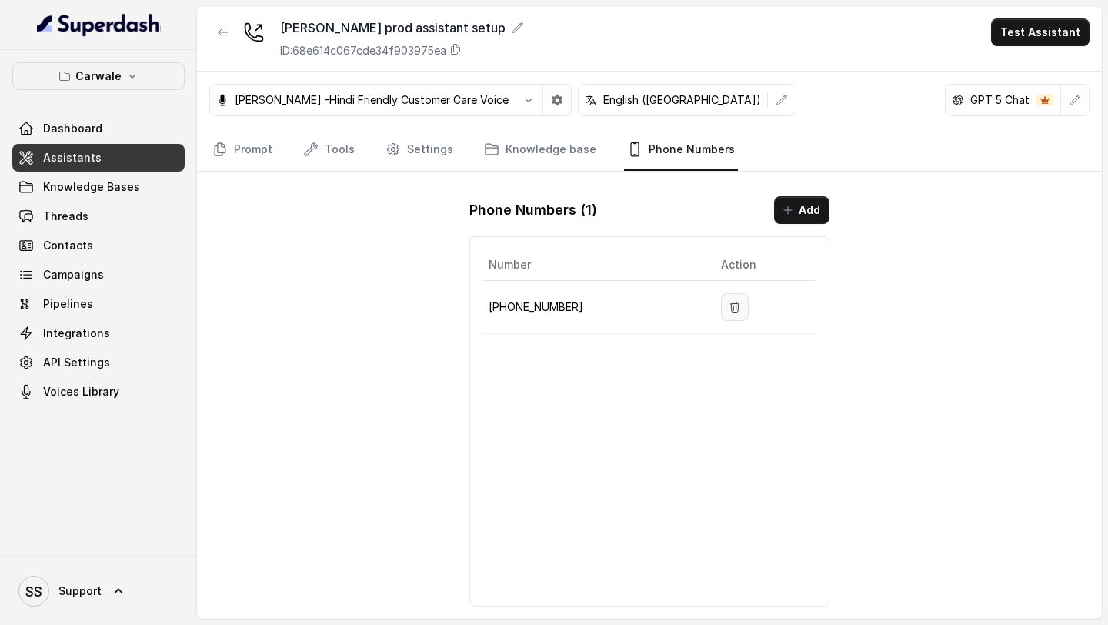
click at [721, 305] on button "button" at bounding box center [735, 307] width 28 height 28
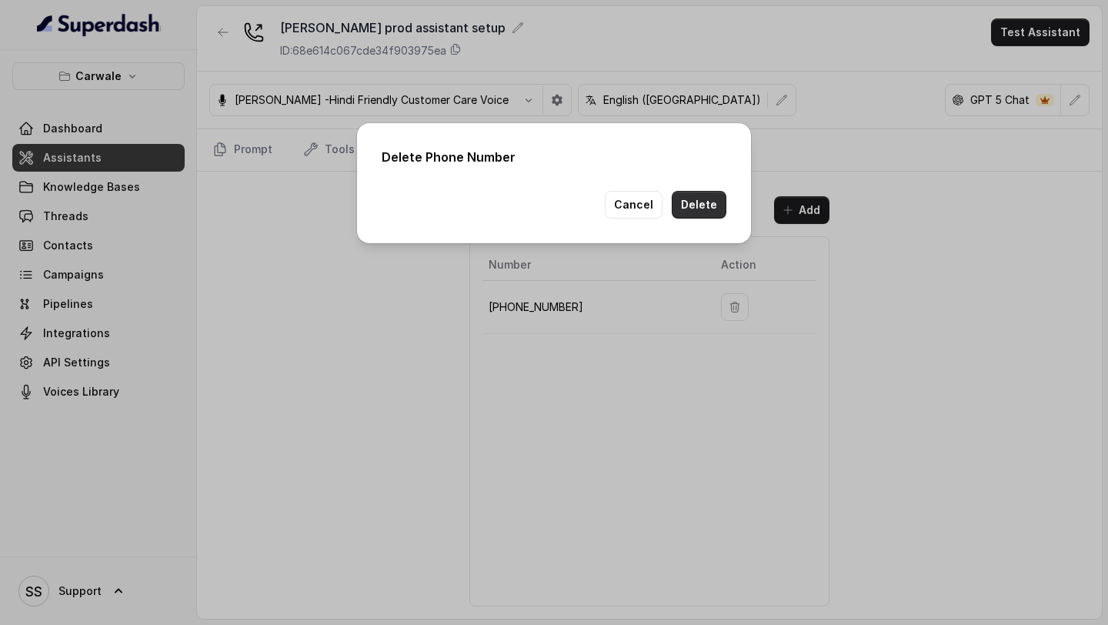
click at [680, 206] on button "Delete" at bounding box center [699, 205] width 55 height 28
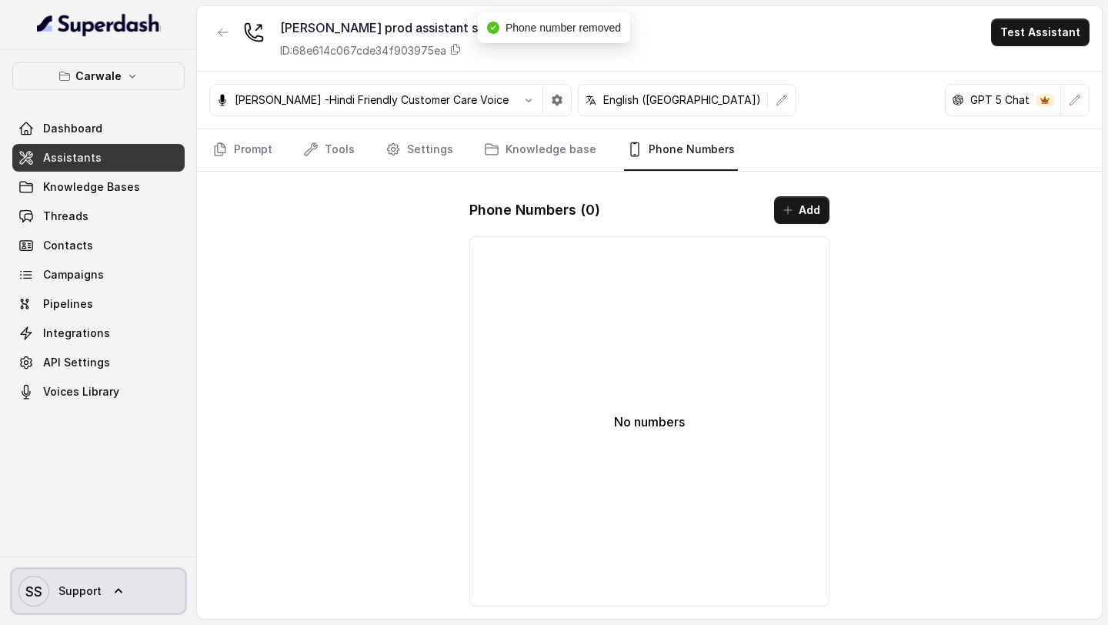
click at [94, 569] on link "SS Support" at bounding box center [98, 590] width 172 height 43
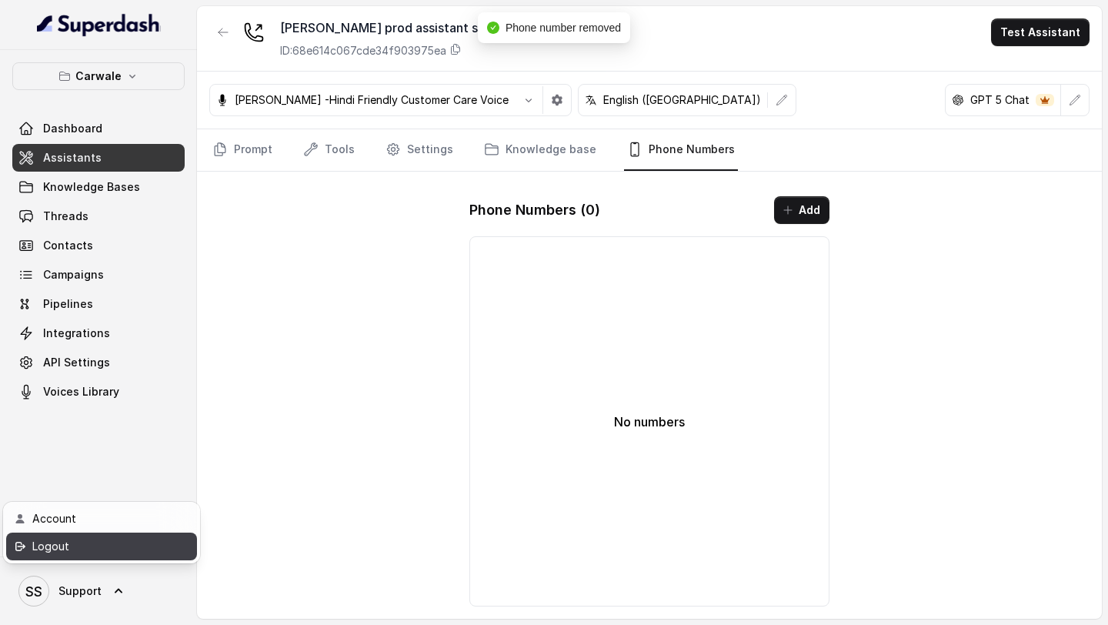
click at [132, 533] on link "Logout" at bounding box center [101, 546] width 191 height 28
